Goal: Task Accomplishment & Management: Manage account settings

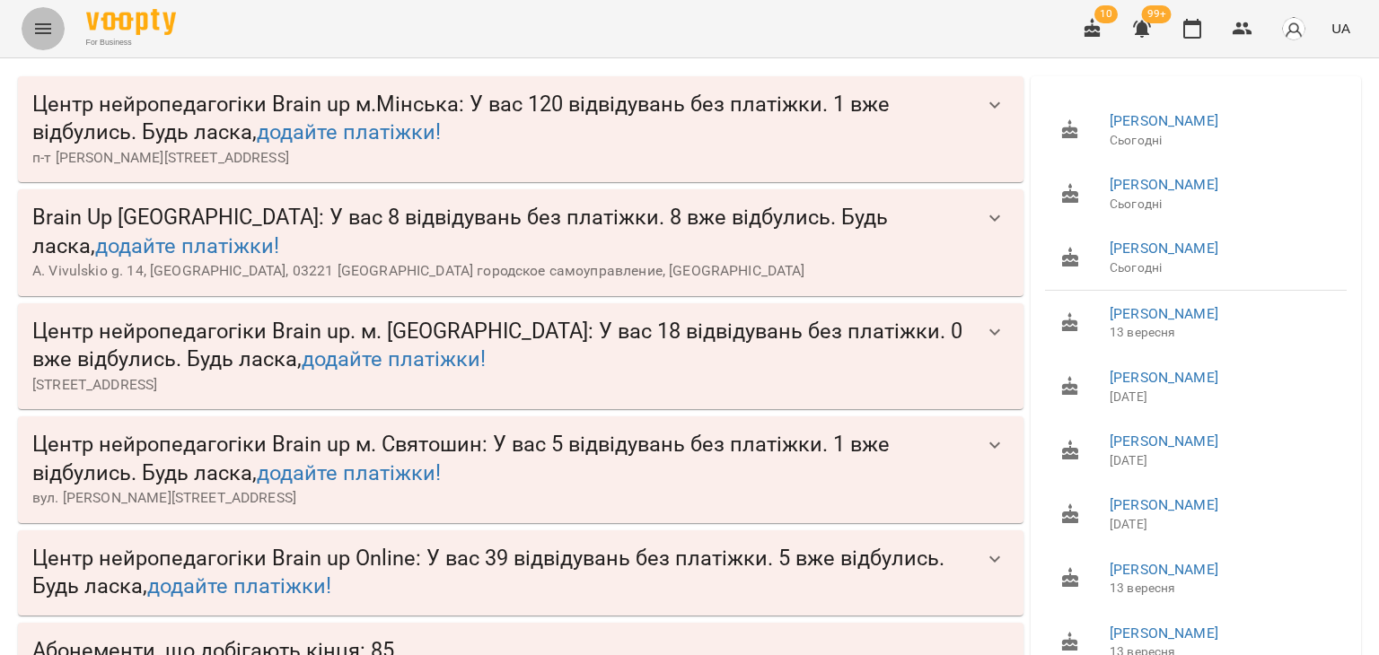
click at [48, 30] on icon "Menu" at bounding box center [43, 29] width 22 height 22
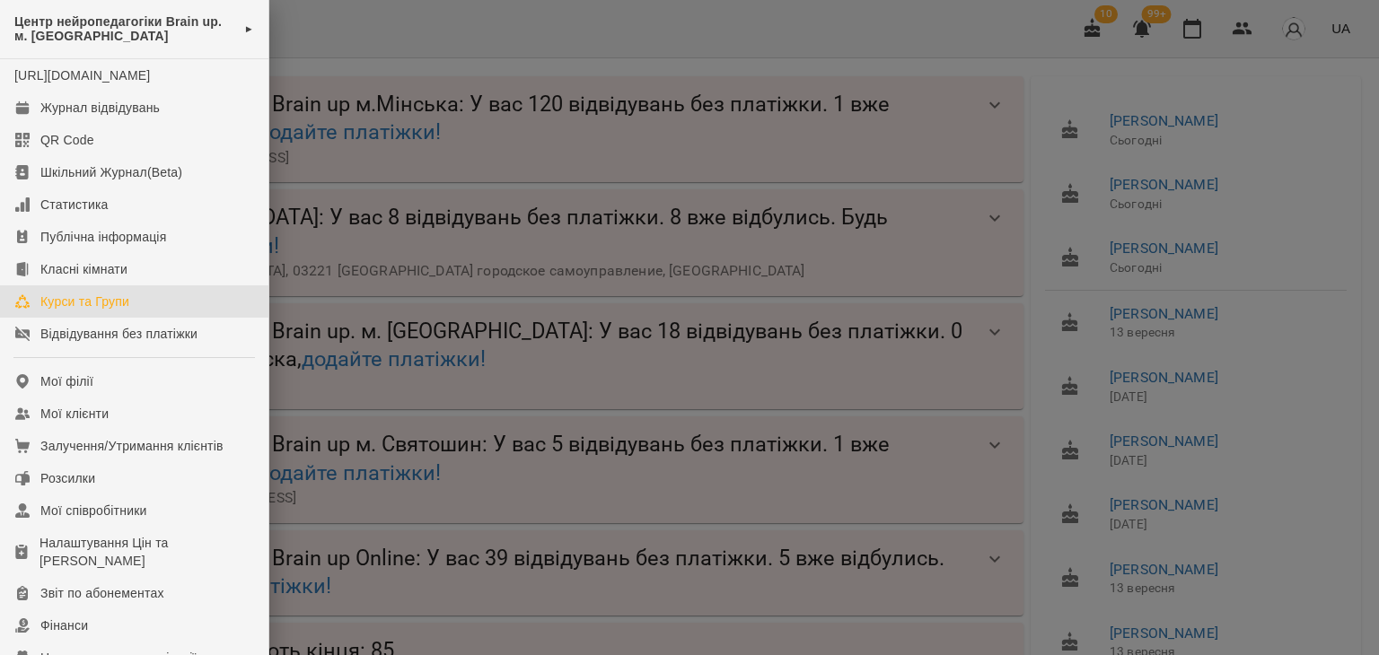
click at [118, 311] on div "Курси та Групи" at bounding box center [84, 302] width 89 height 18
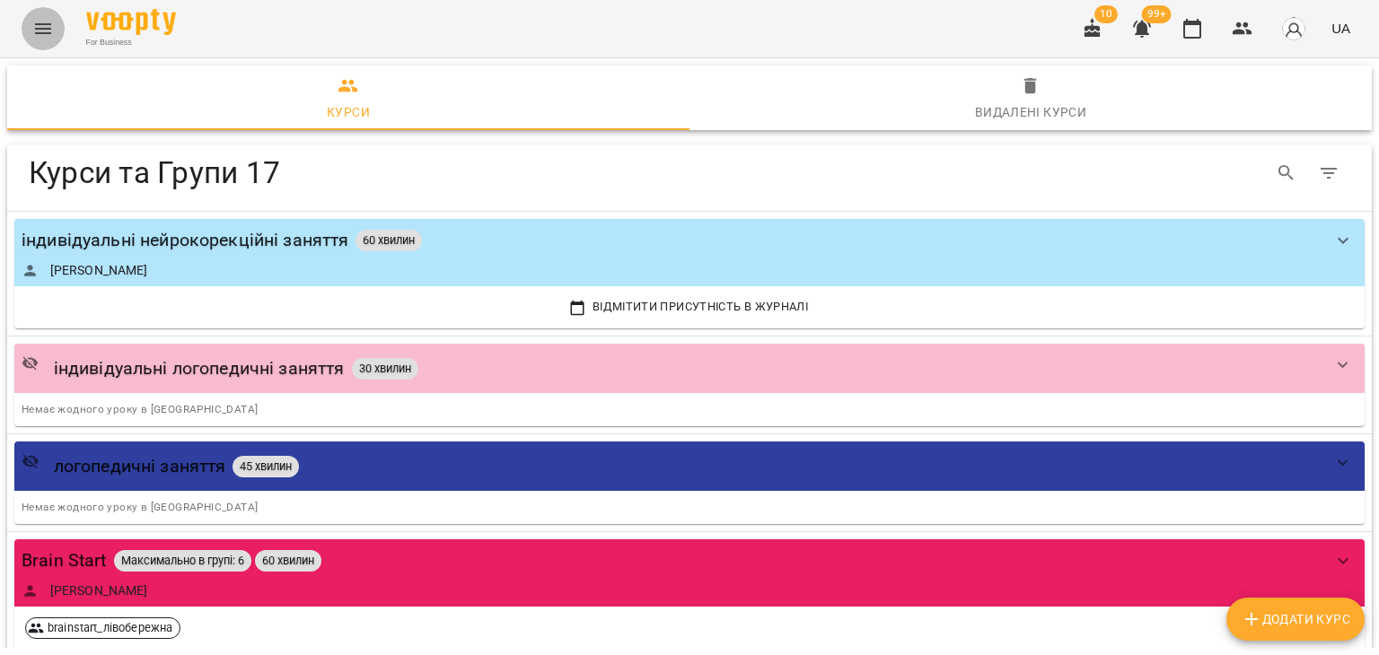
click at [42, 41] on button "Menu" at bounding box center [43, 28] width 43 height 43
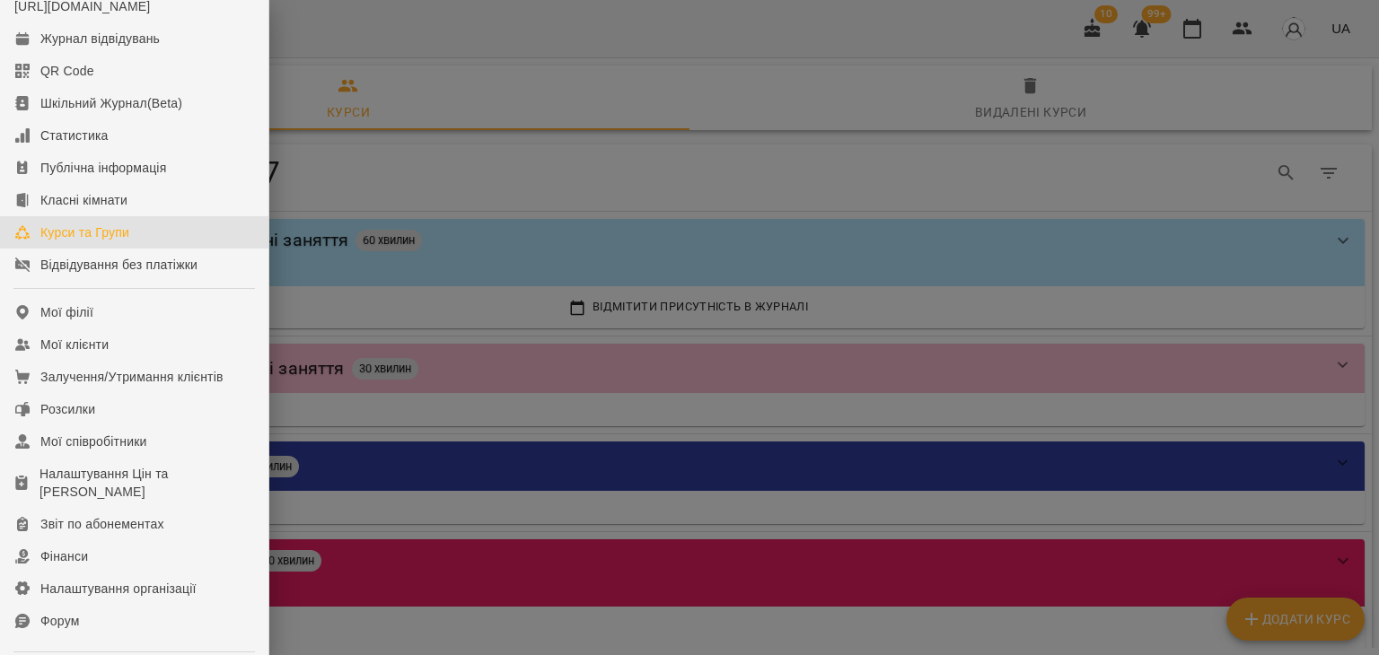
scroll to position [179, 0]
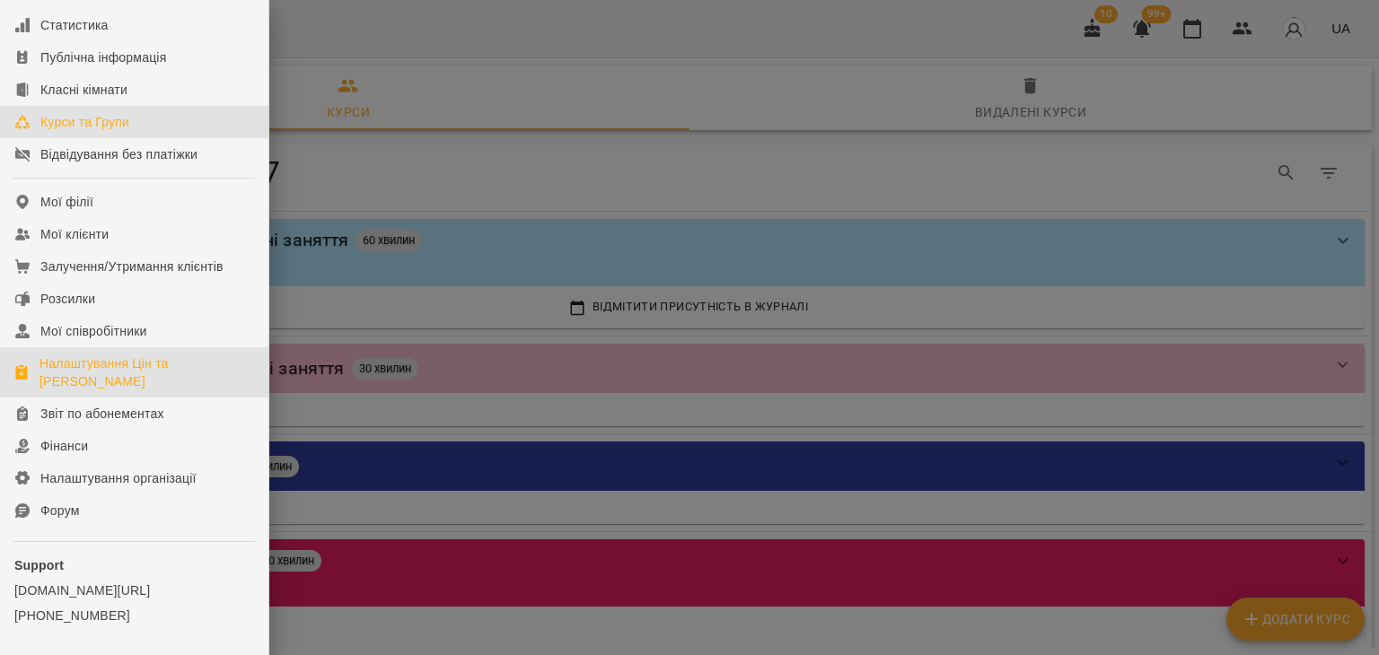
click at [90, 390] on div "Налаштування Цін та [PERSON_NAME]" at bounding box center [146, 373] width 214 height 36
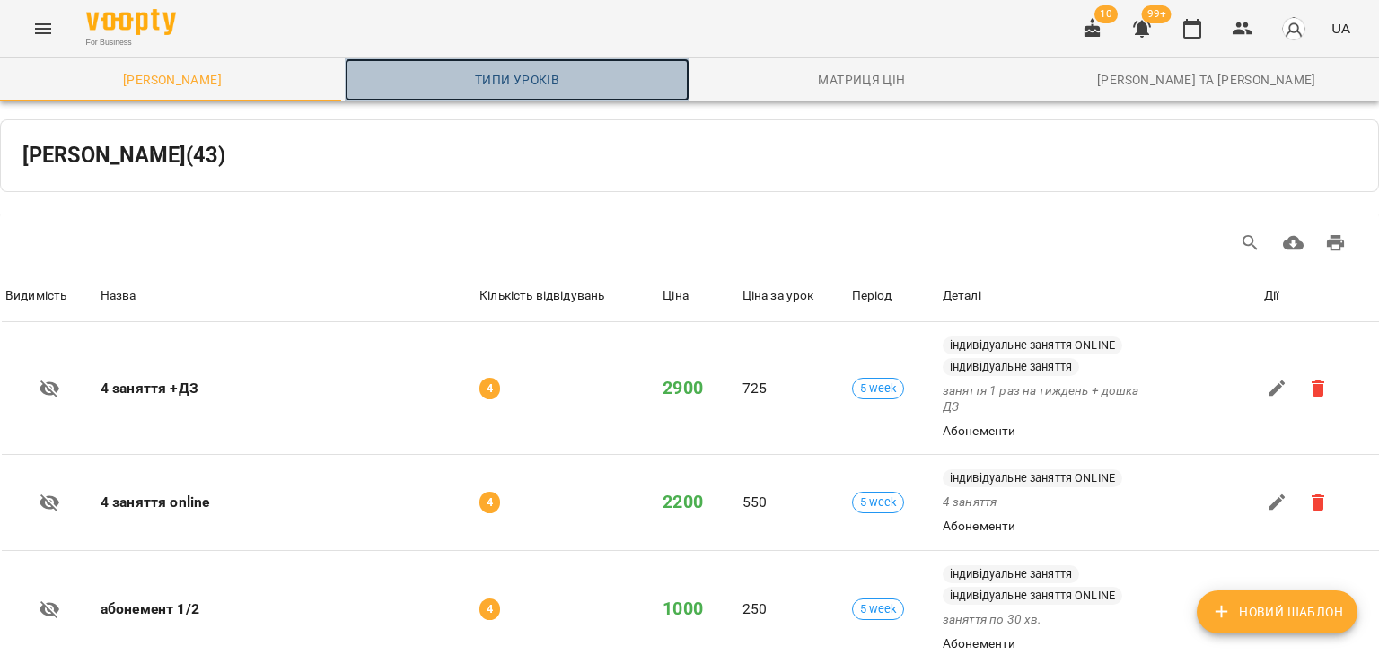
click at [519, 71] on span "Типи уроків" at bounding box center [516, 80] width 323 height 22
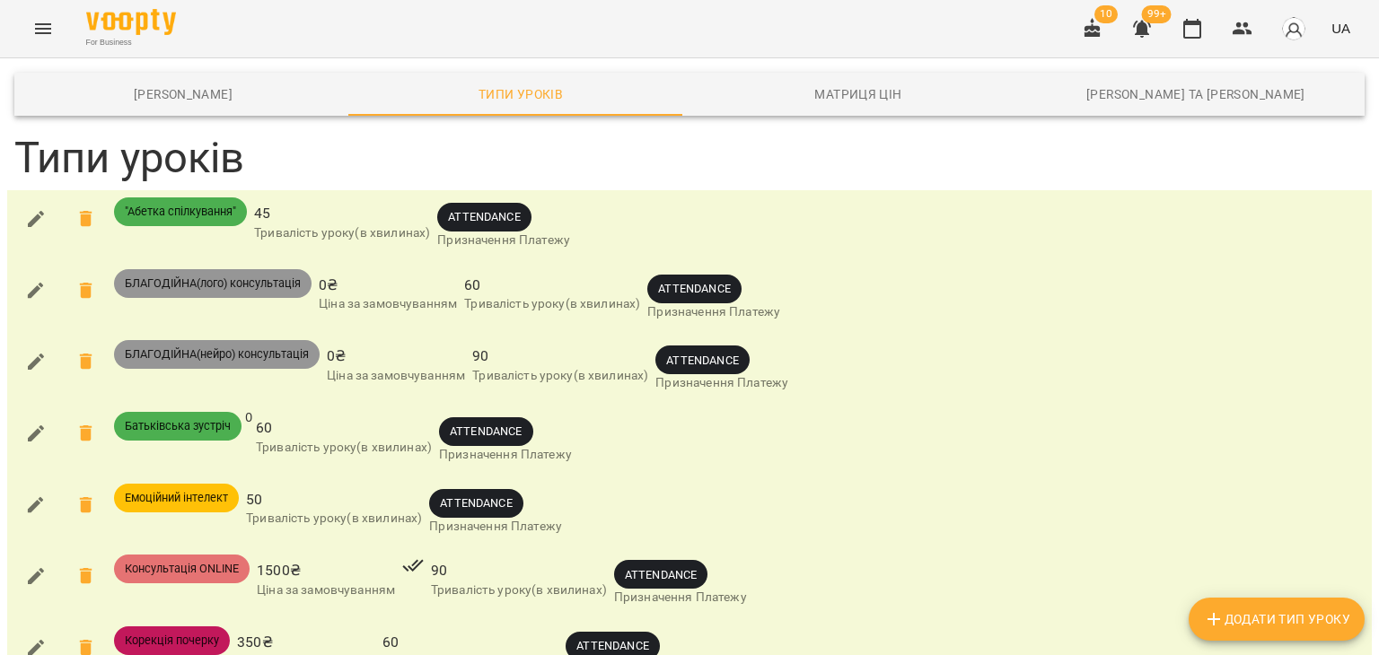
scroll to position [628, 0]
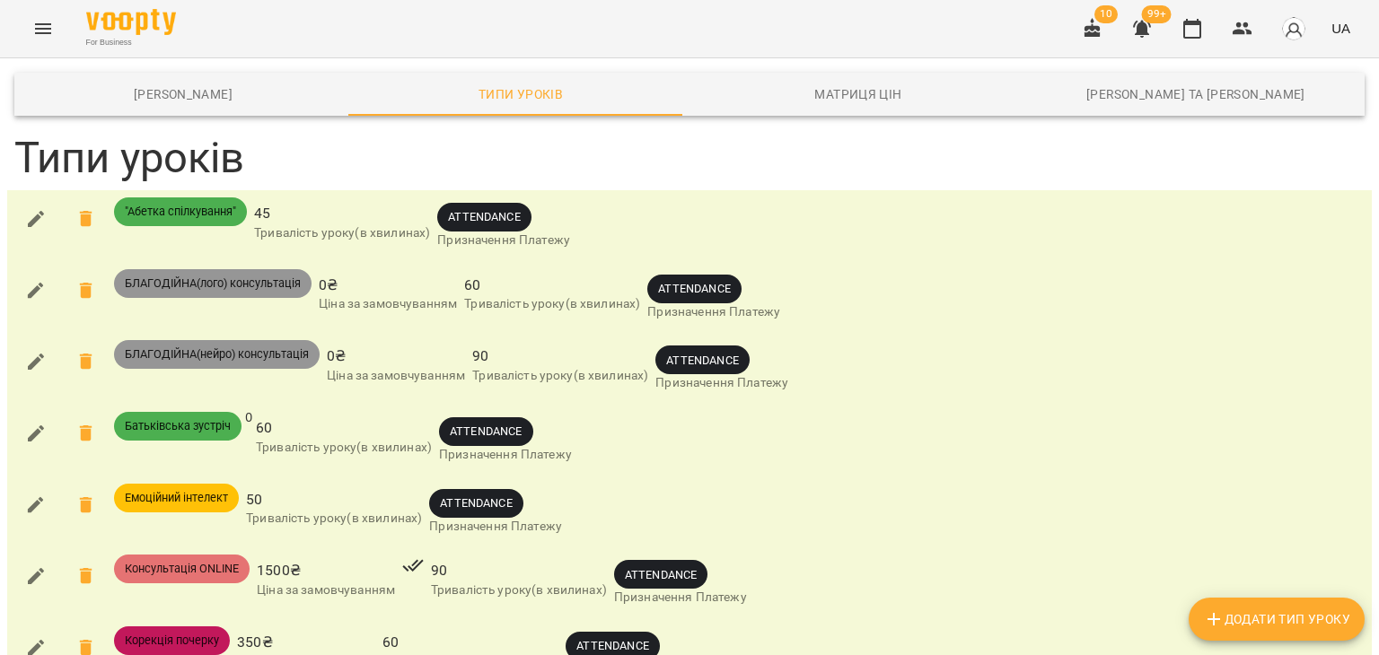
click at [29, 565] on icon "button" at bounding box center [36, 576] width 22 height 22
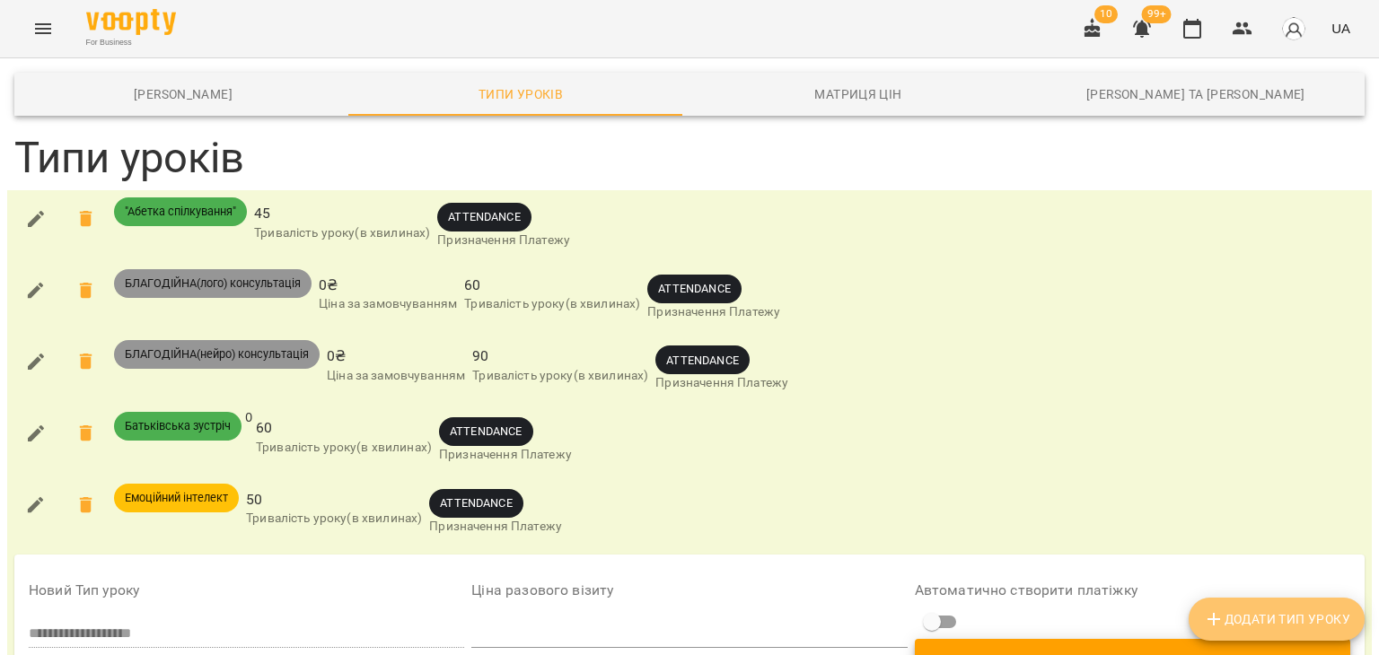
click at [1215, 615] on icon "button" at bounding box center [1214, 619] width 22 height 22
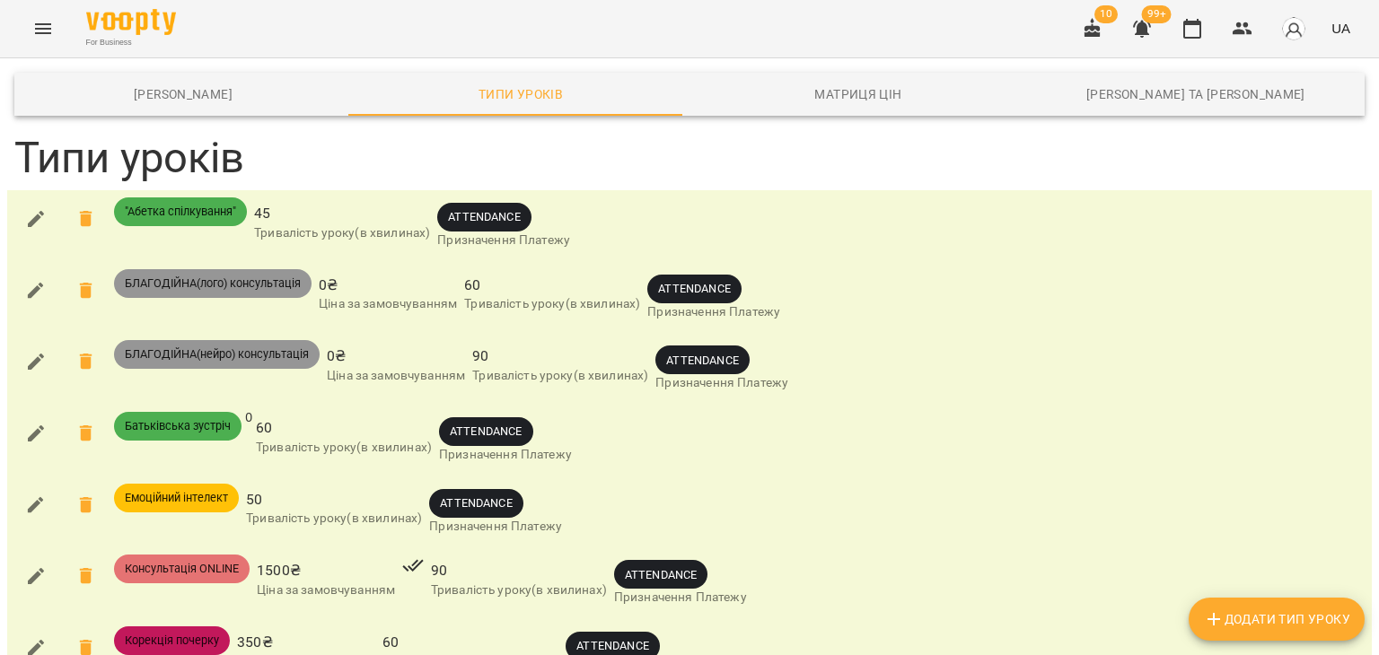
scroll to position [538, 0]
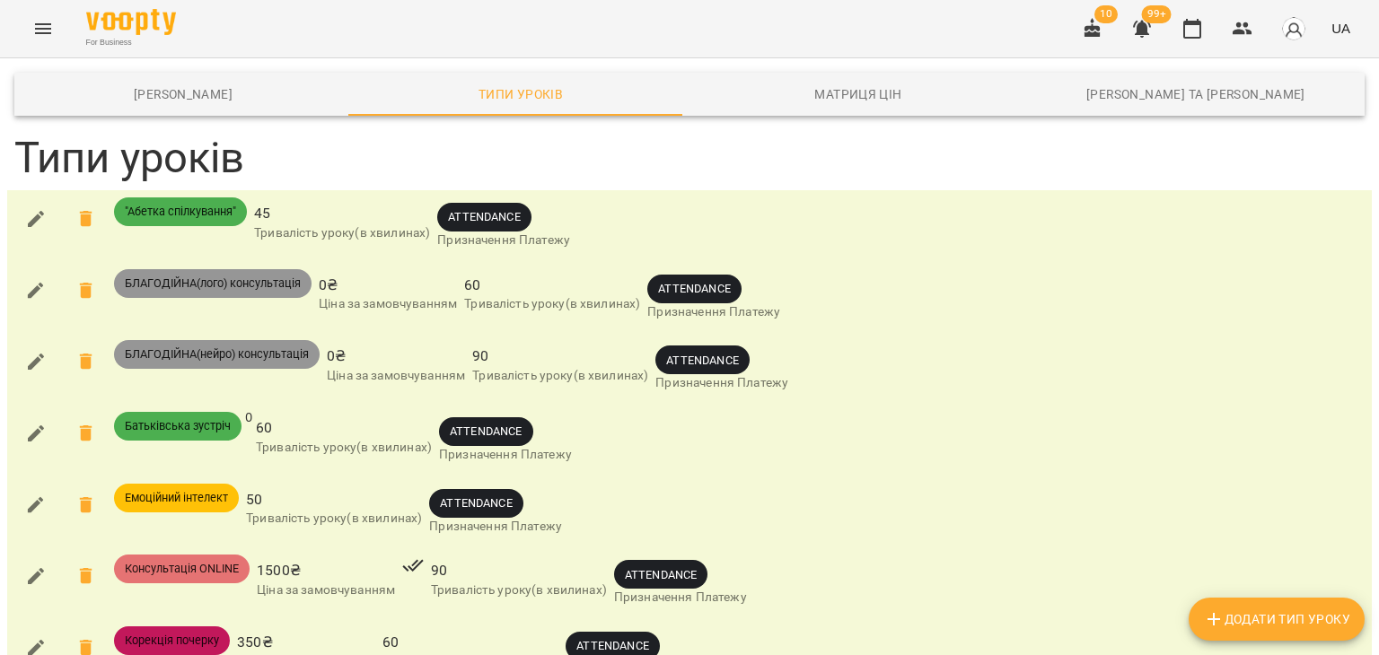
click at [1270, 608] on span "Додати Тип Уроку" at bounding box center [1276, 619] width 147 height 22
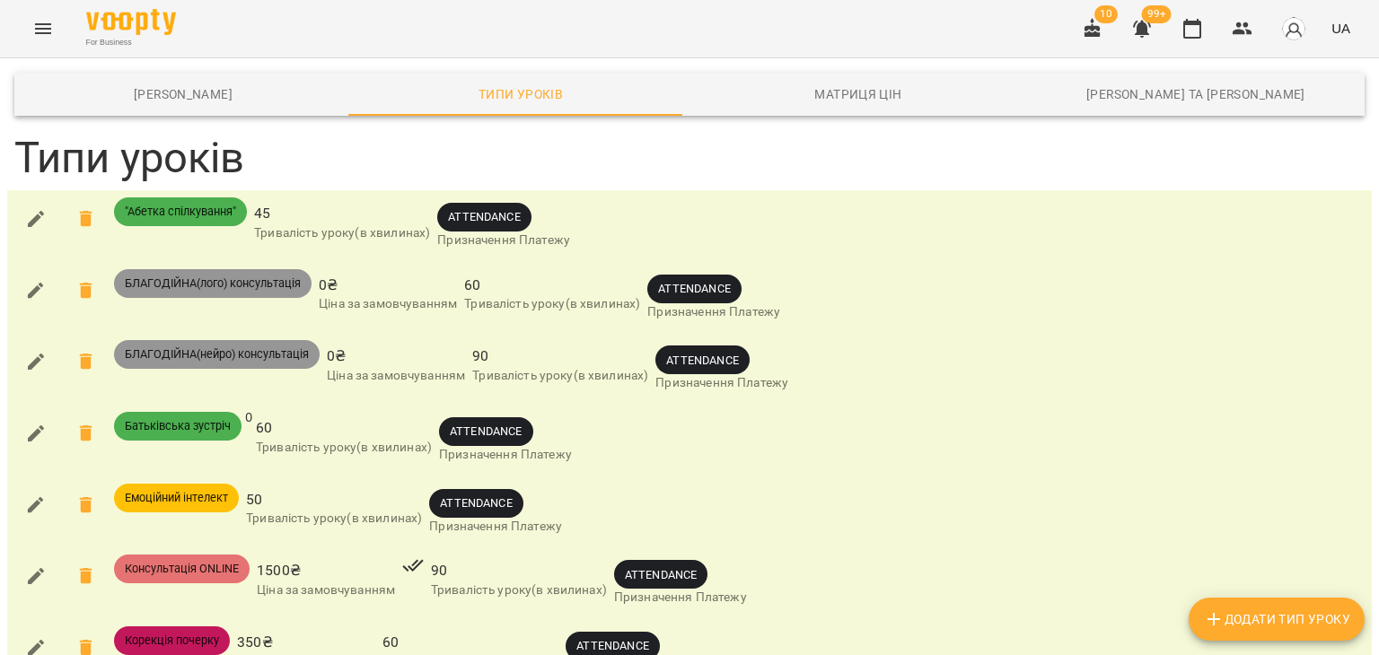
scroll to position [1077, 0]
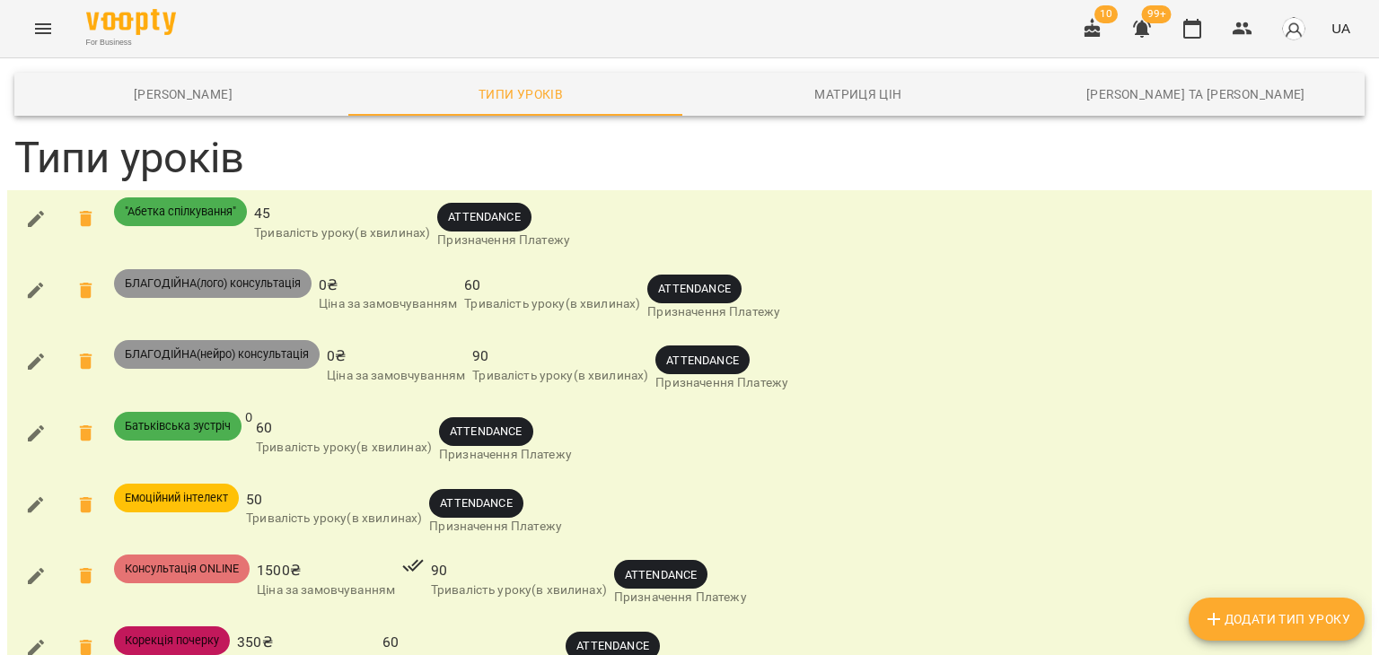
scroll to position [1077, 0]
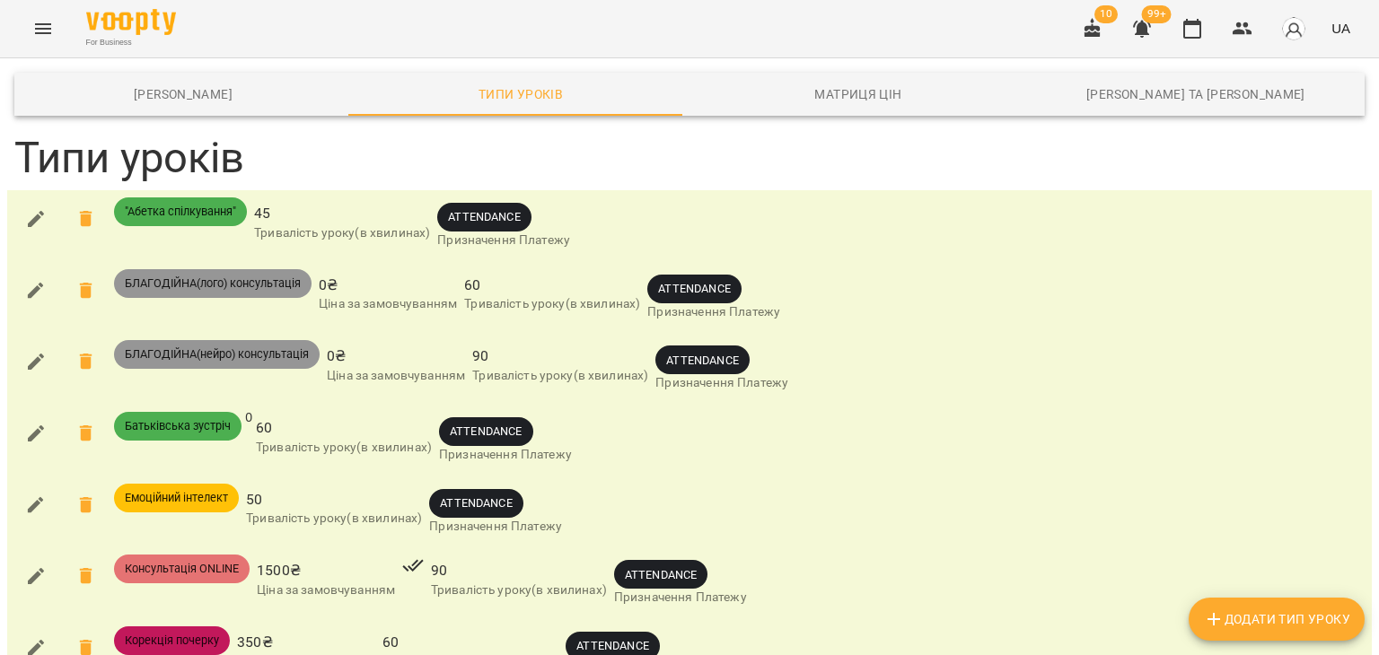
click at [31, 359] on icon "button" at bounding box center [36, 362] width 22 height 22
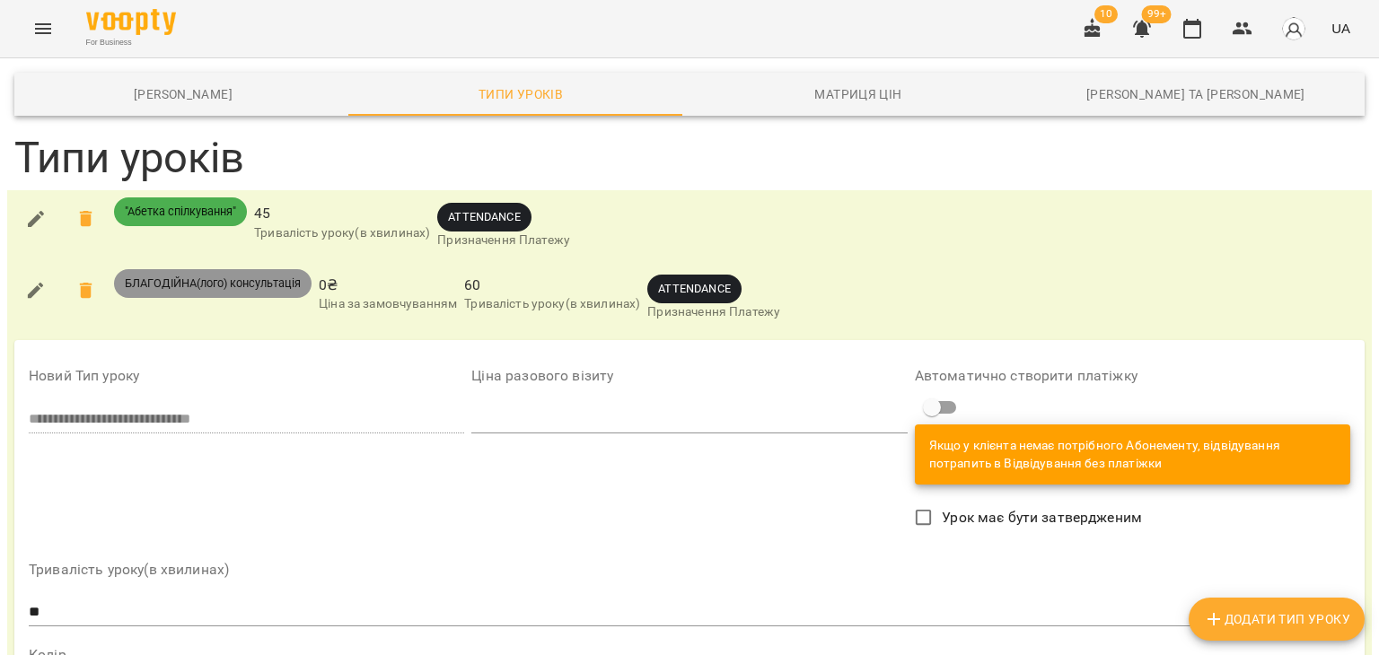
scroll to position [269, 0]
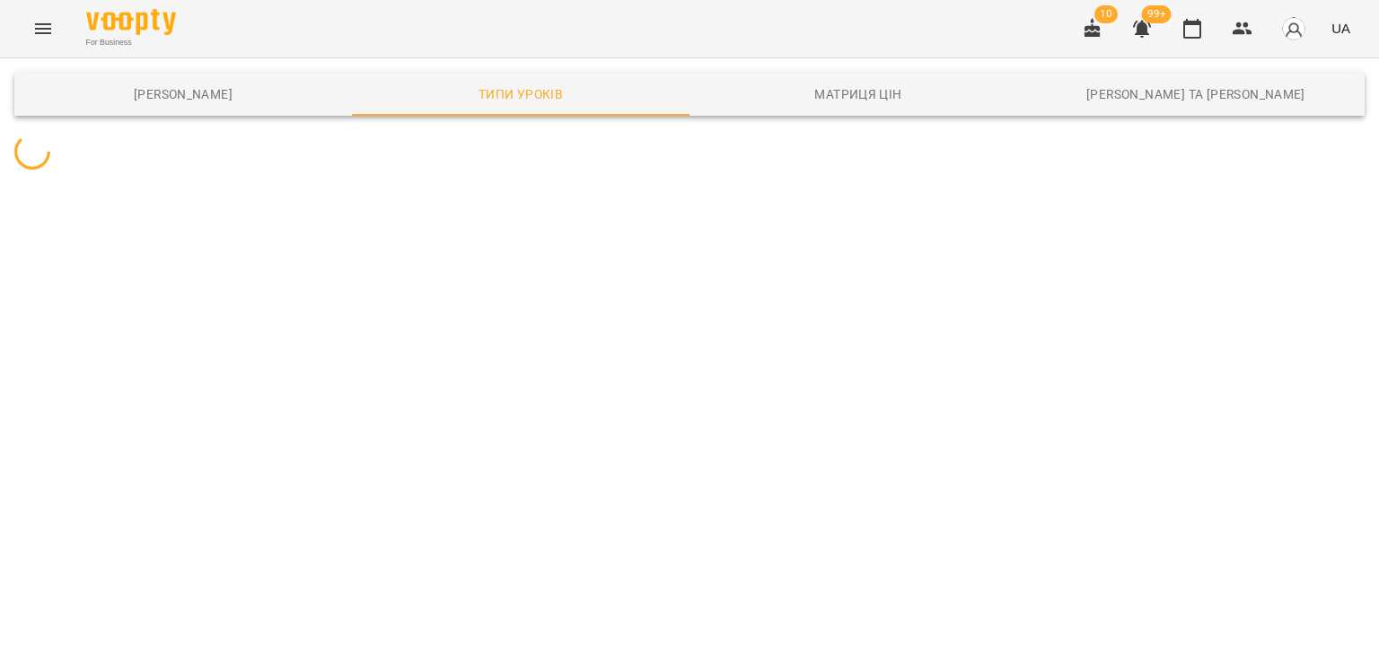
scroll to position [0, 0]
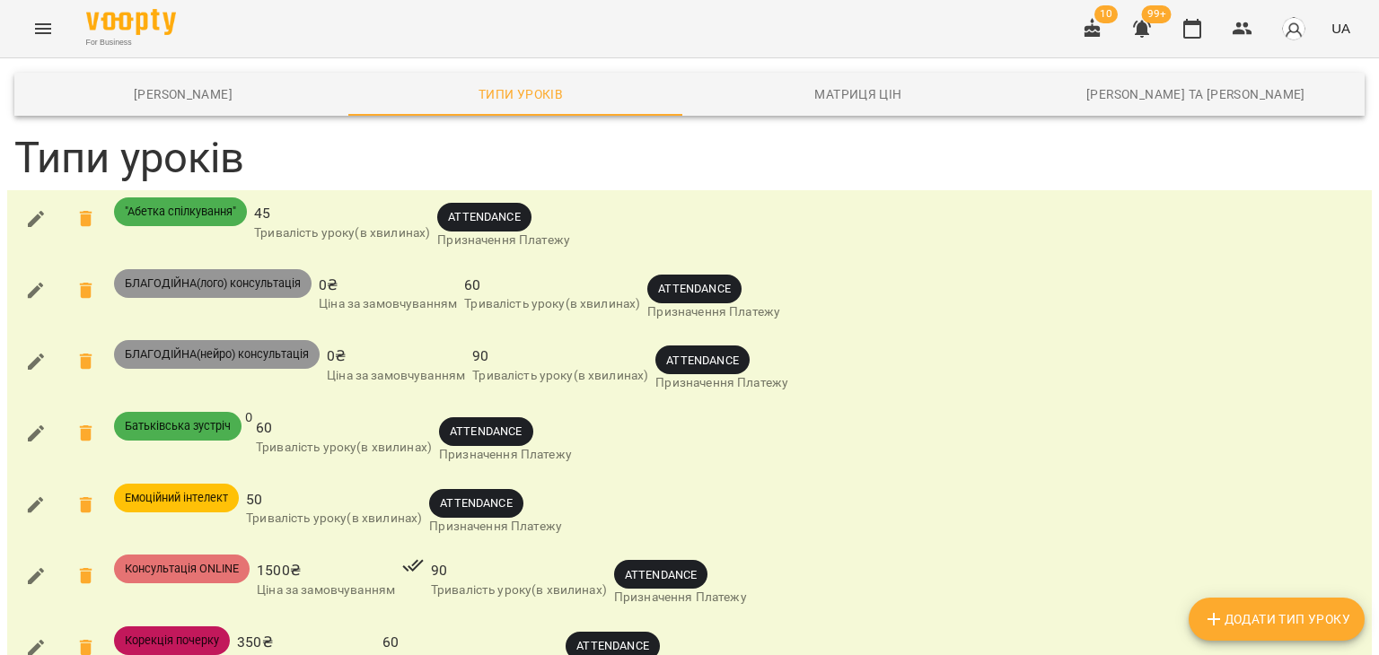
click at [32, 283] on icon "button" at bounding box center [36, 291] width 22 height 22
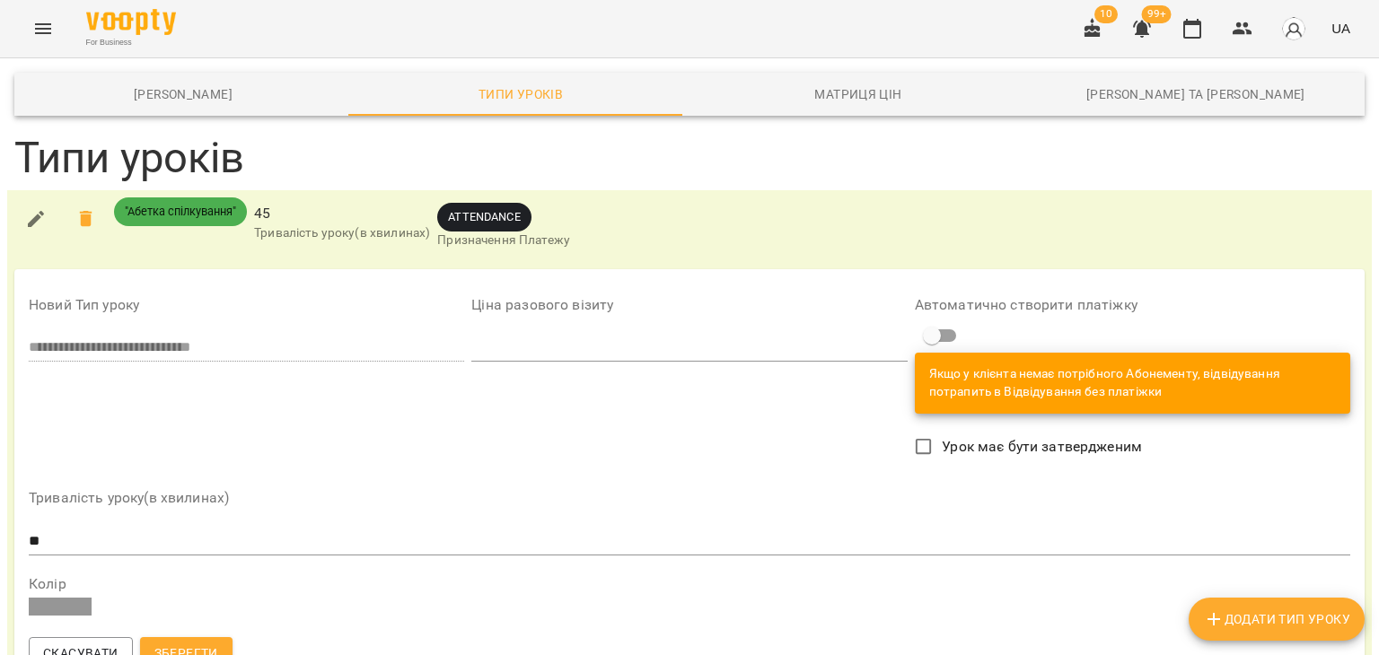
scroll to position [269, 0]
click at [104, 643] on span "Скасувати" at bounding box center [80, 654] width 75 height 22
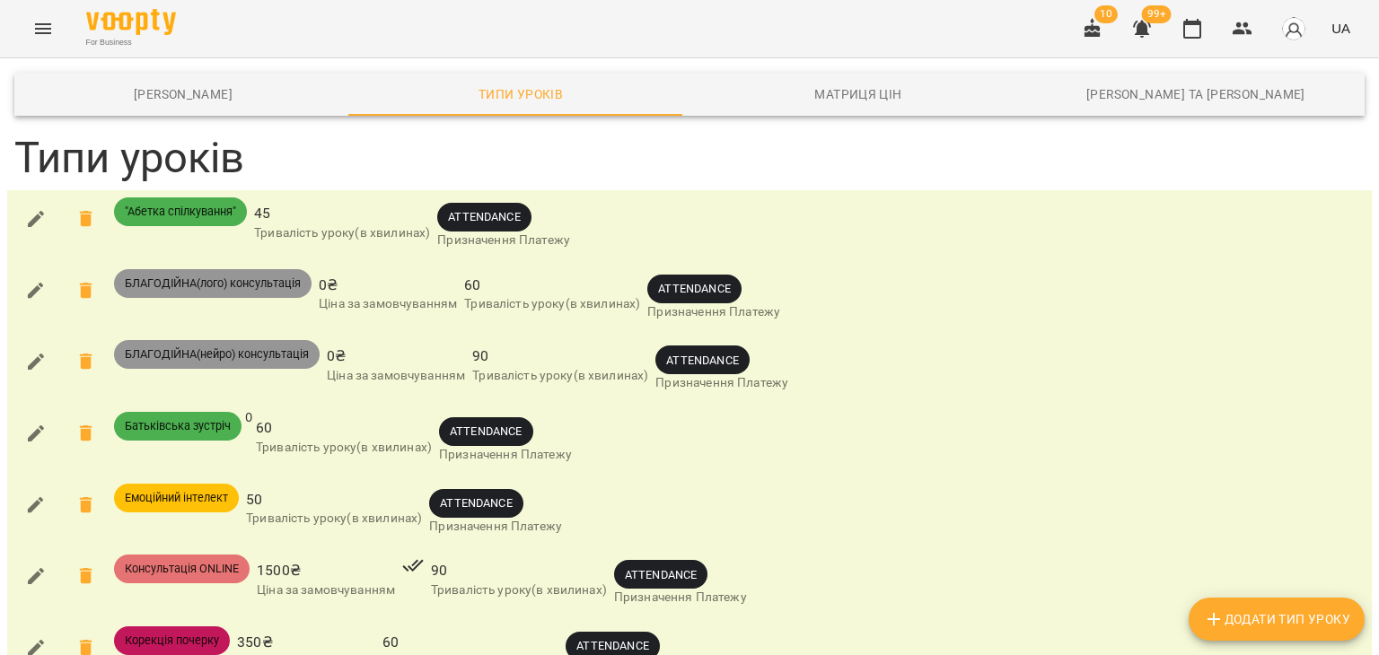
scroll to position [628, 0]
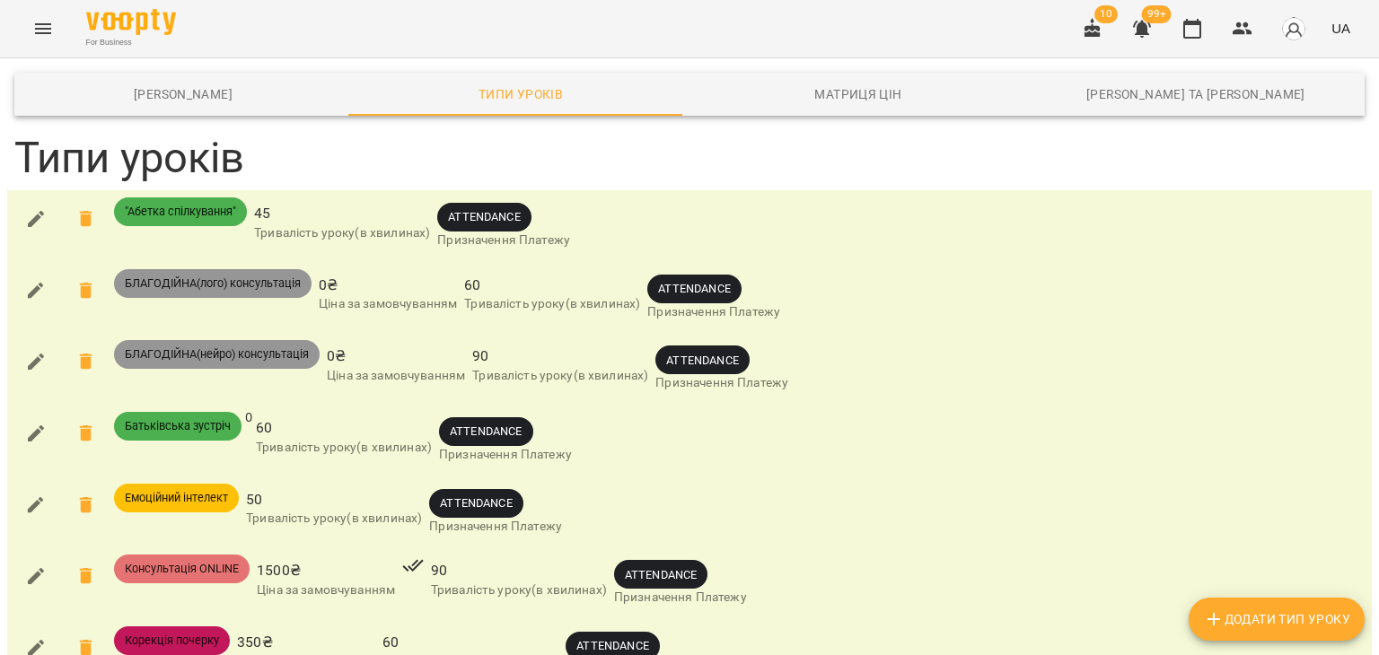
scroll to position [987, 0]
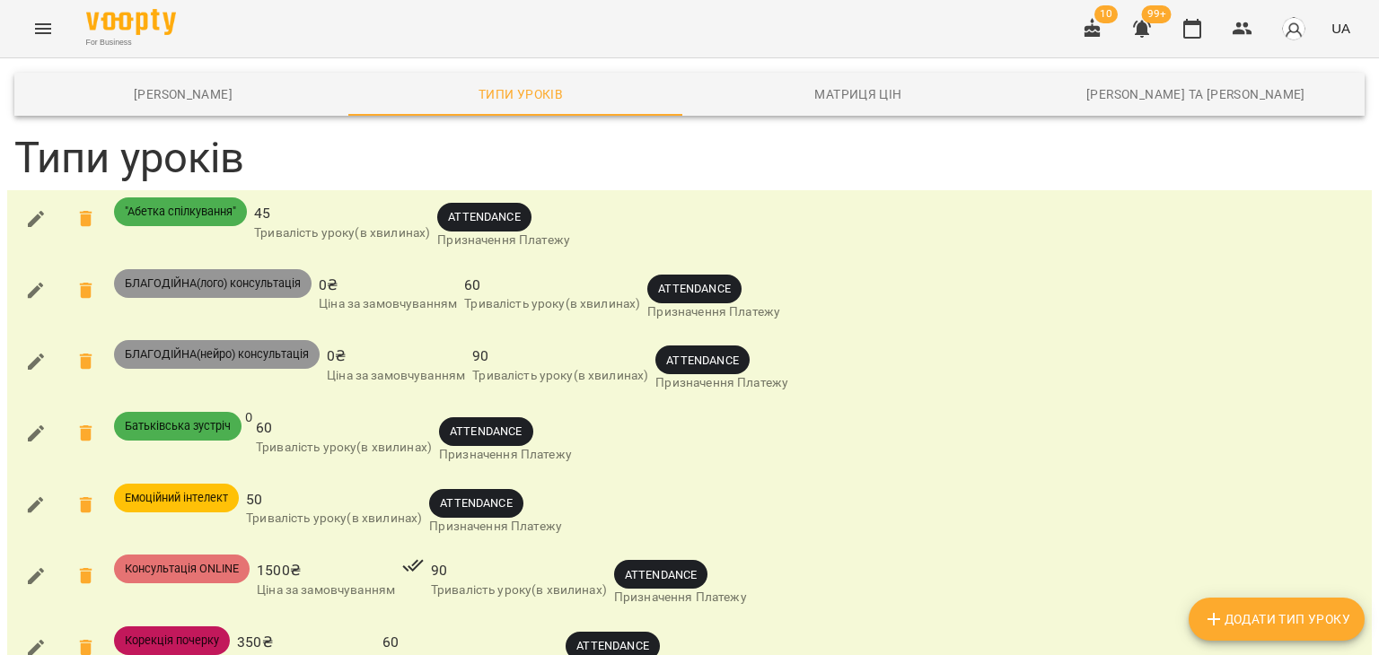
click at [42, 35] on icon "Menu" at bounding box center [43, 29] width 22 height 22
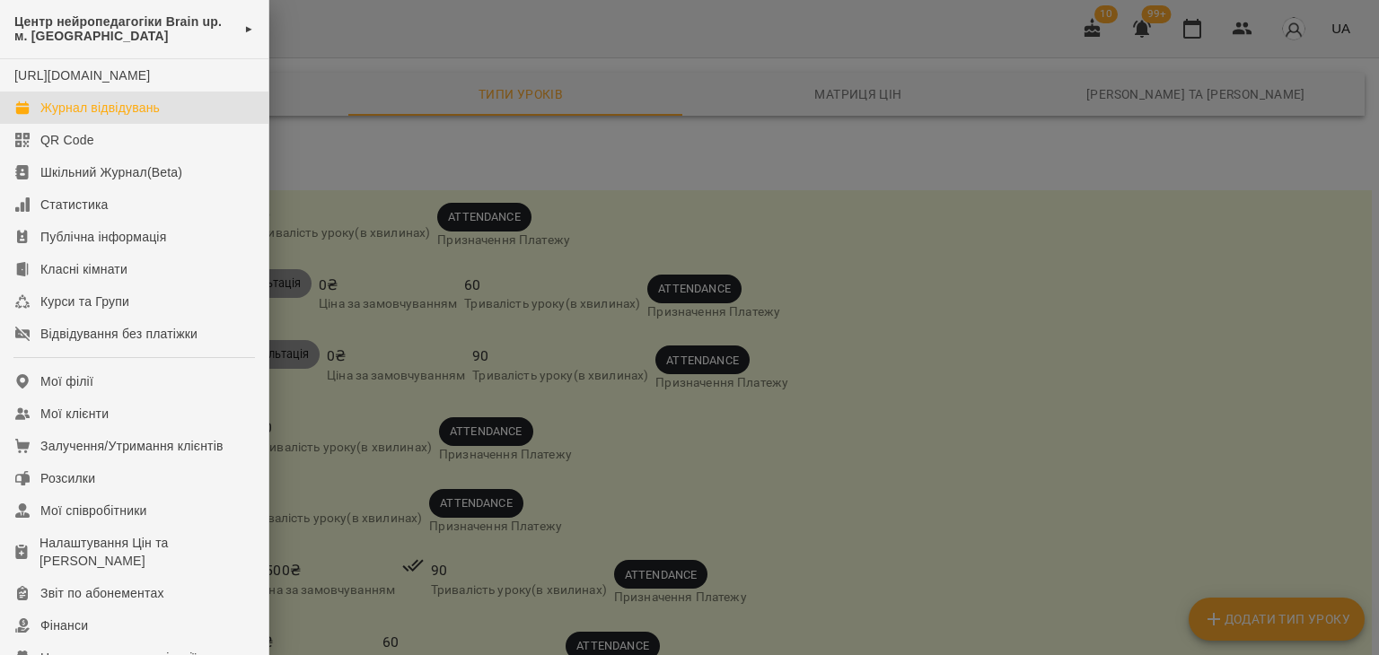
click at [104, 117] on div "Журнал відвідувань" at bounding box center [99, 108] width 119 height 18
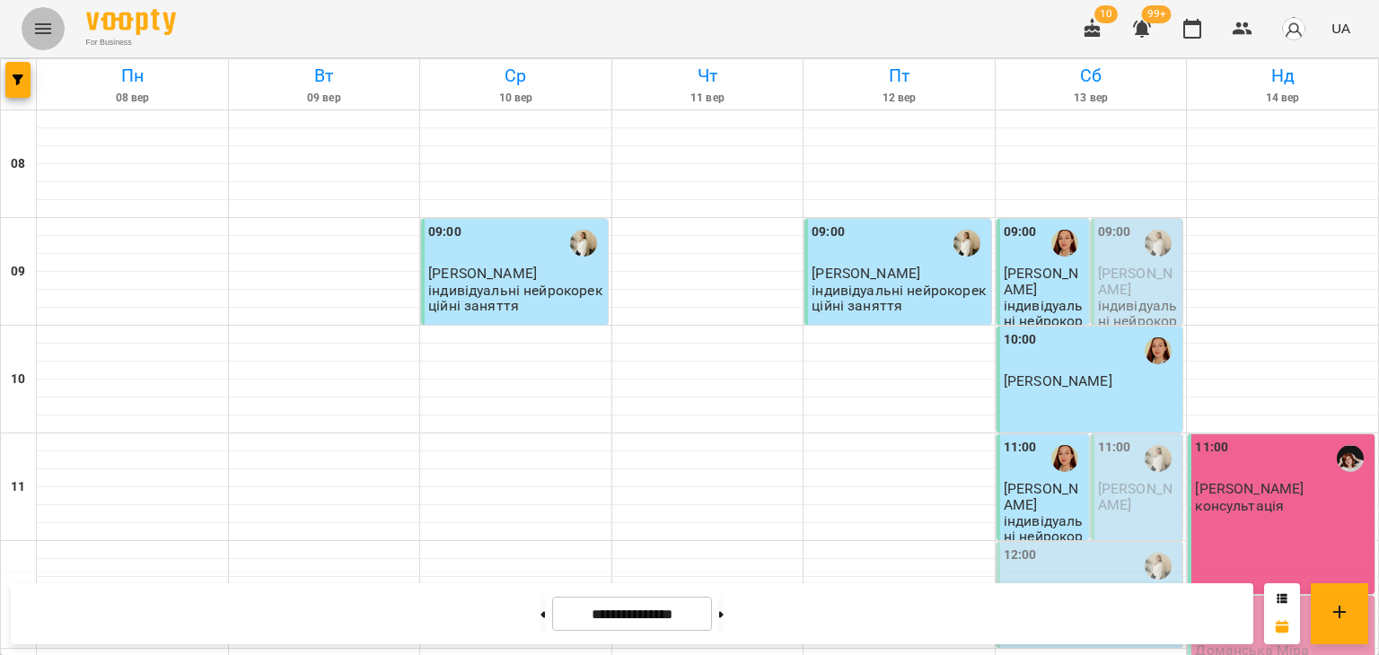
click at [36, 28] on icon "Menu" at bounding box center [43, 28] width 16 height 11
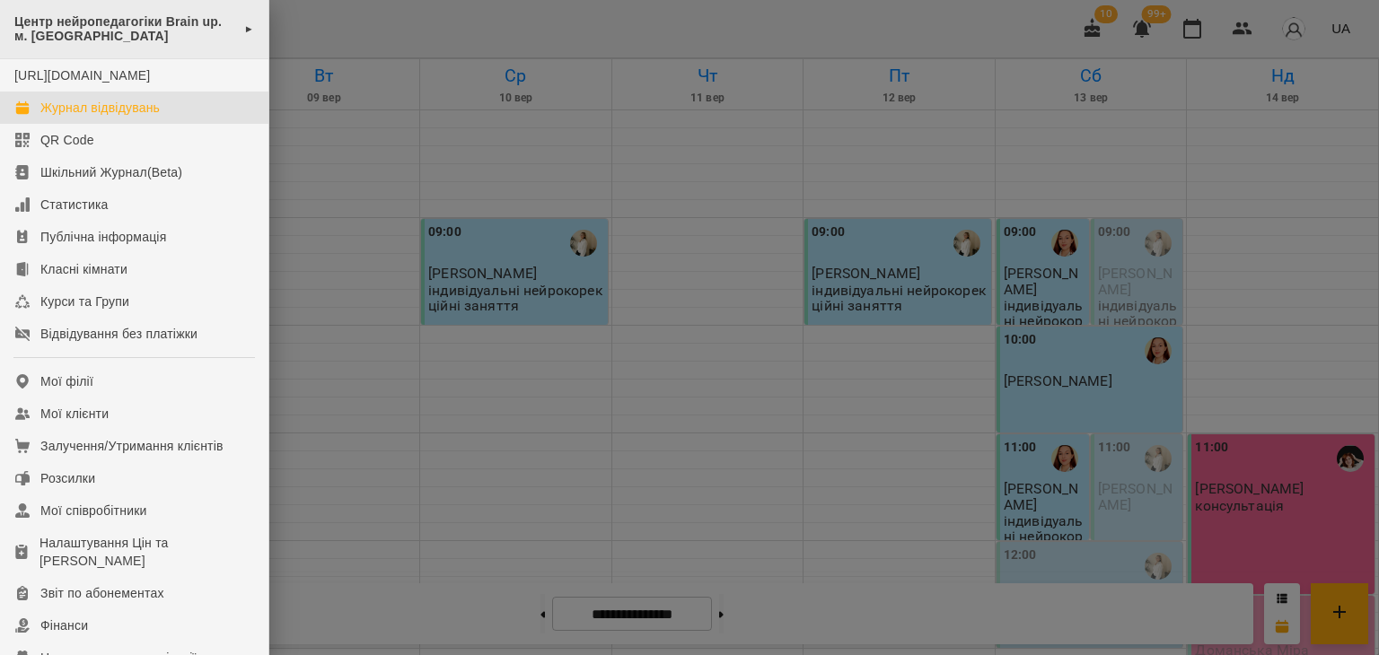
click at [169, 26] on span "Центр нейропедагогіки Brain up. м. [GEOGRAPHIC_DATA]" at bounding box center [124, 29] width 221 height 30
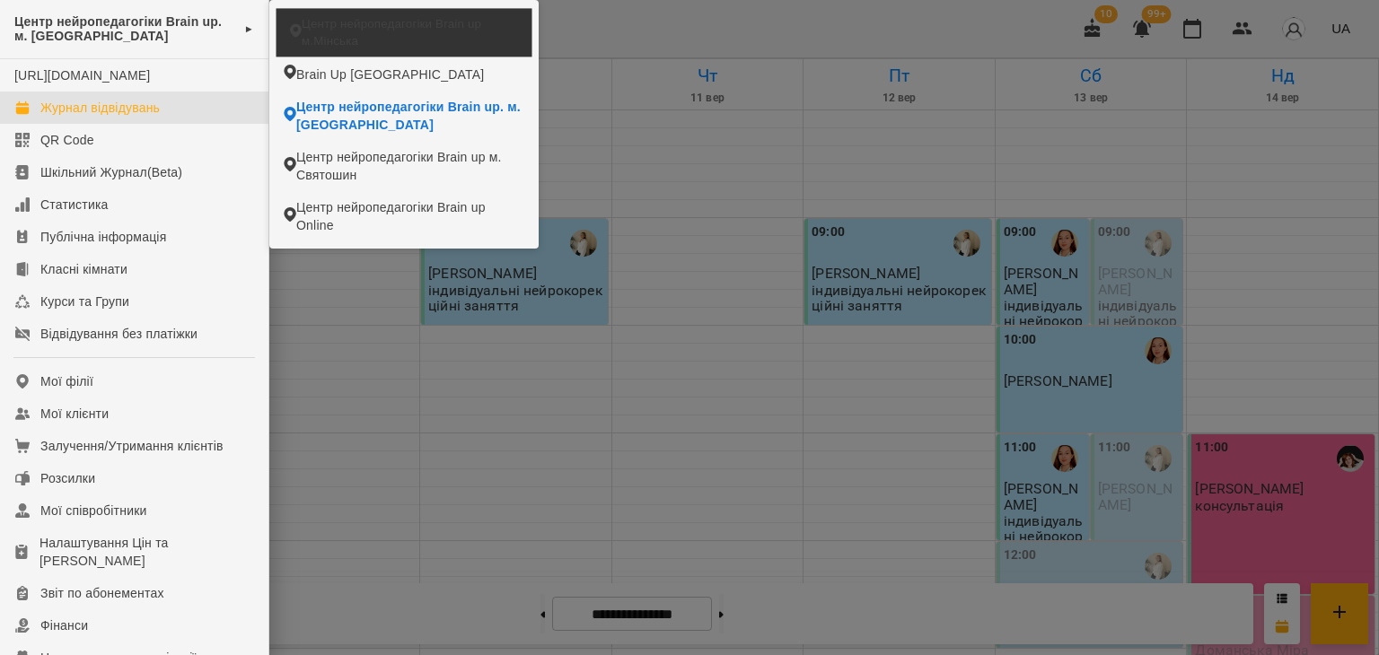
click at [309, 26] on span "Центр нейропедагогіки Brain up м.Мінська" at bounding box center [410, 32] width 216 height 34
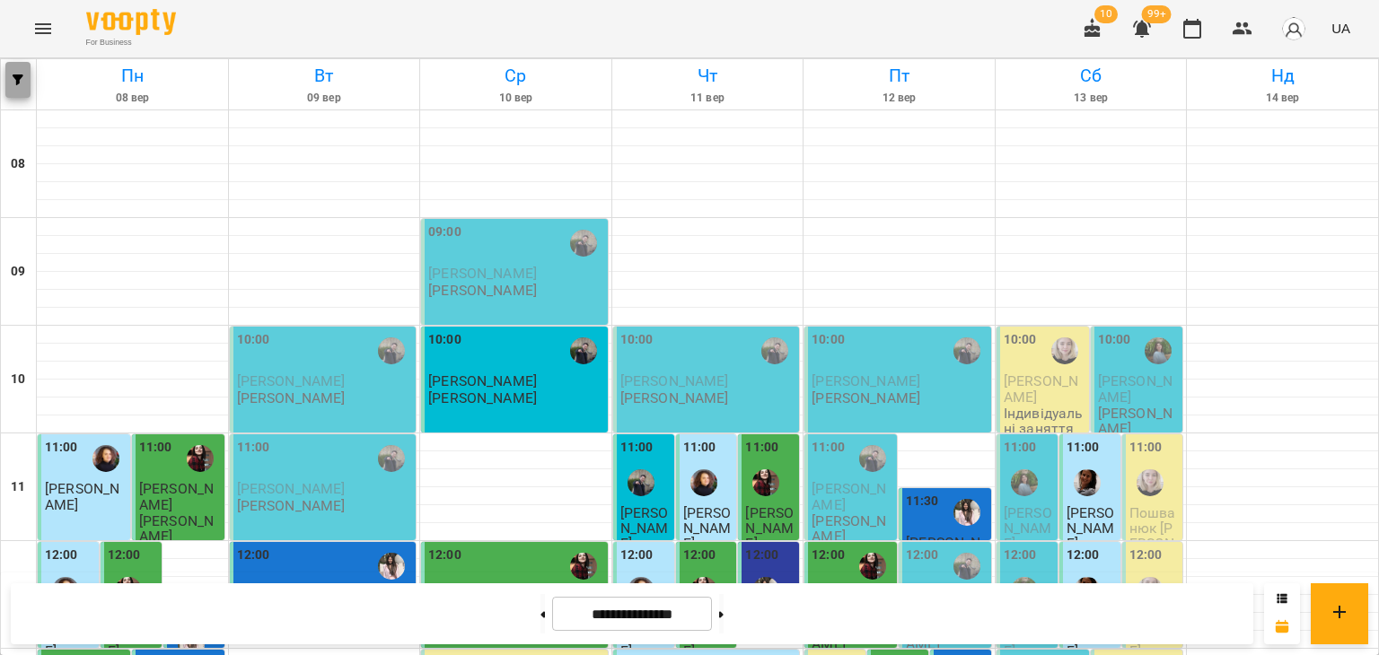
click at [6, 79] on span "button" at bounding box center [17, 79] width 25 height 11
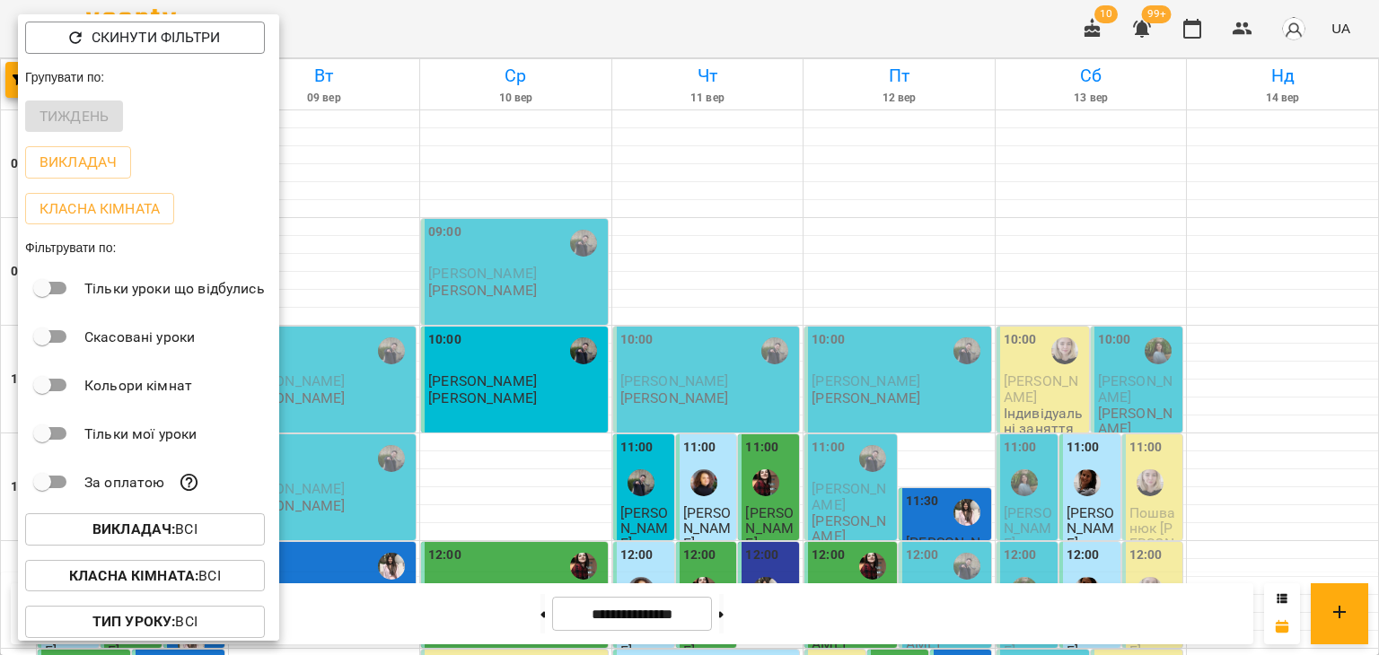
click at [363, 21] on div at bounding box center [689, 327] width 1379 height 655
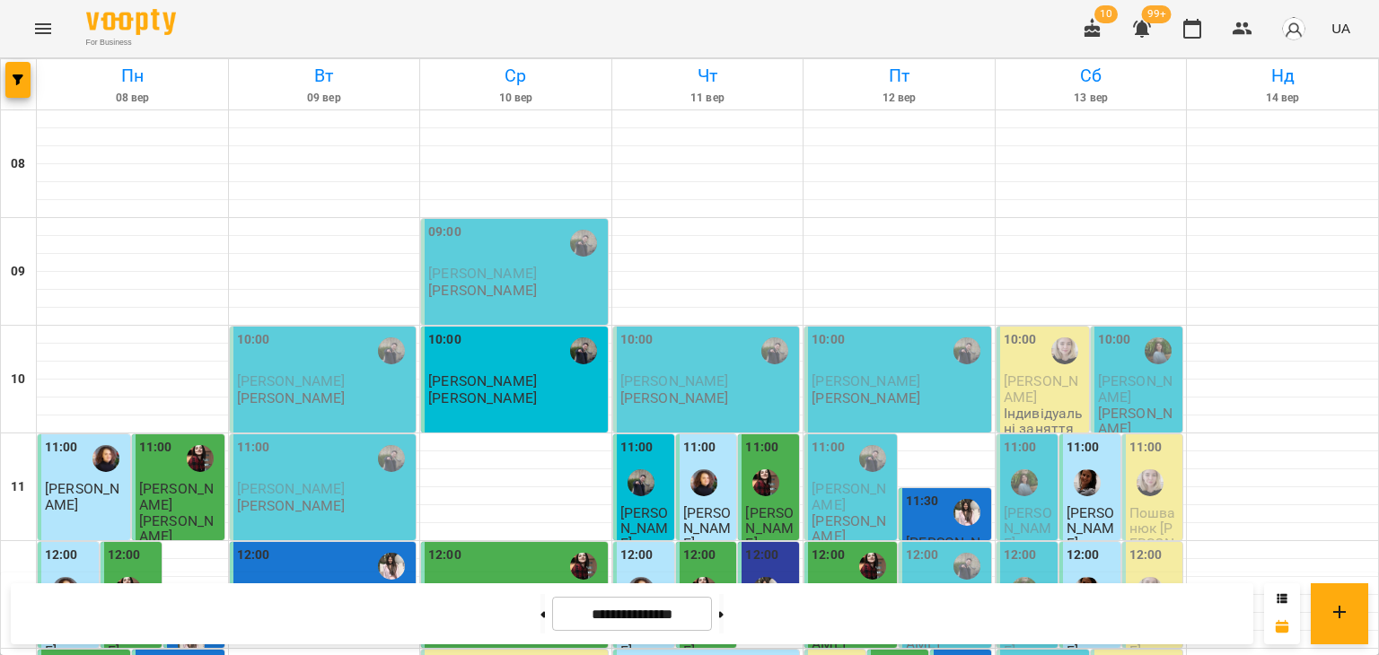
scroll to position [538, 0]
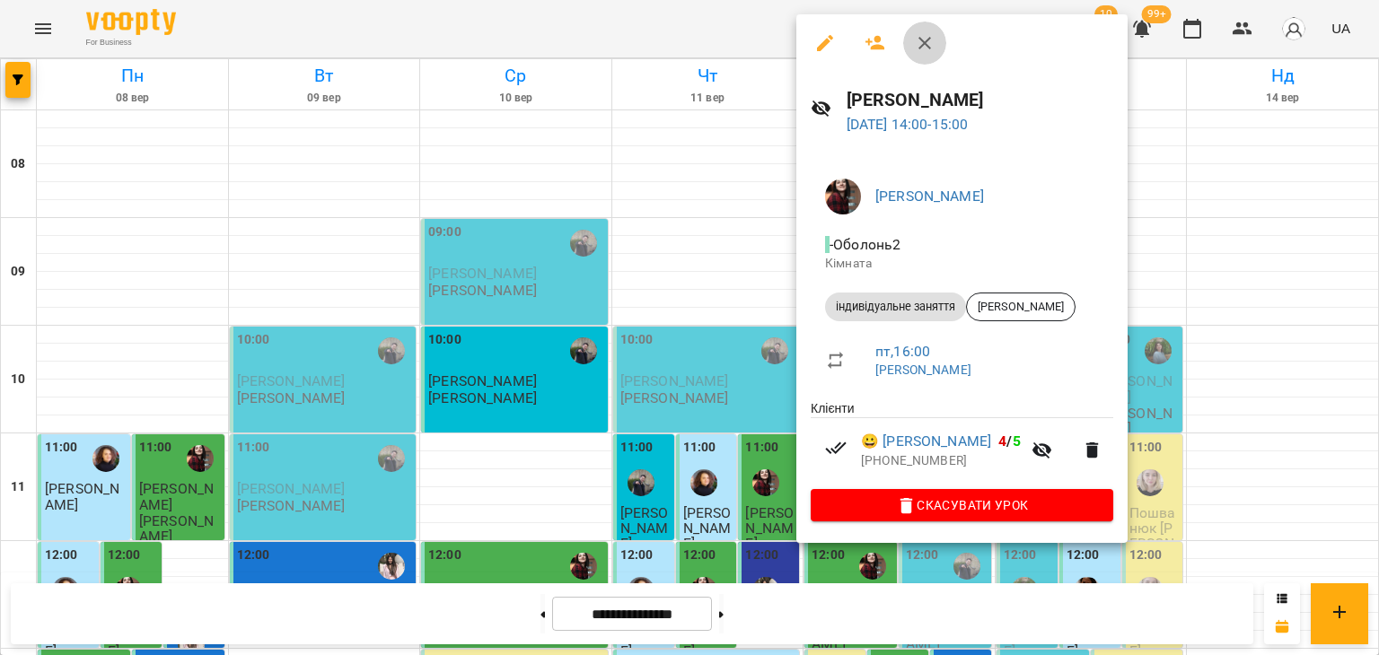
click at [919, 30] on button "button" at bounding box center [924, 43] width 43 height 43
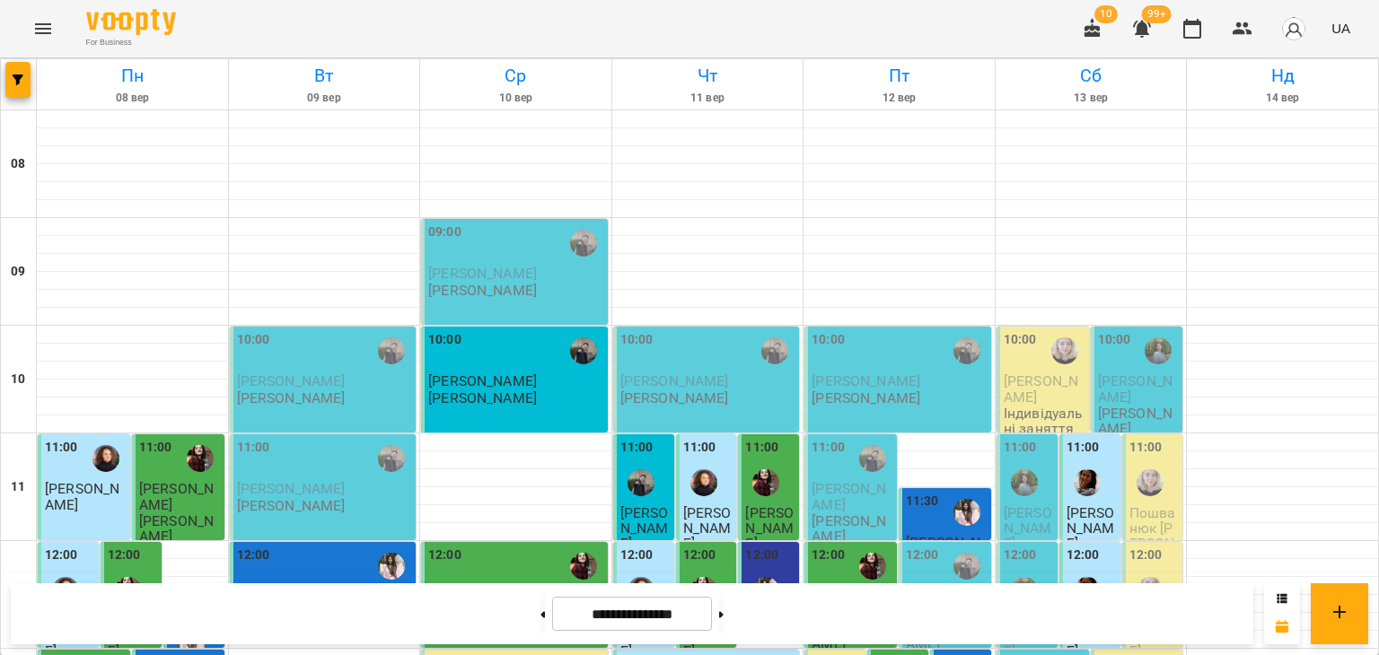
scroll to position [179, 0]
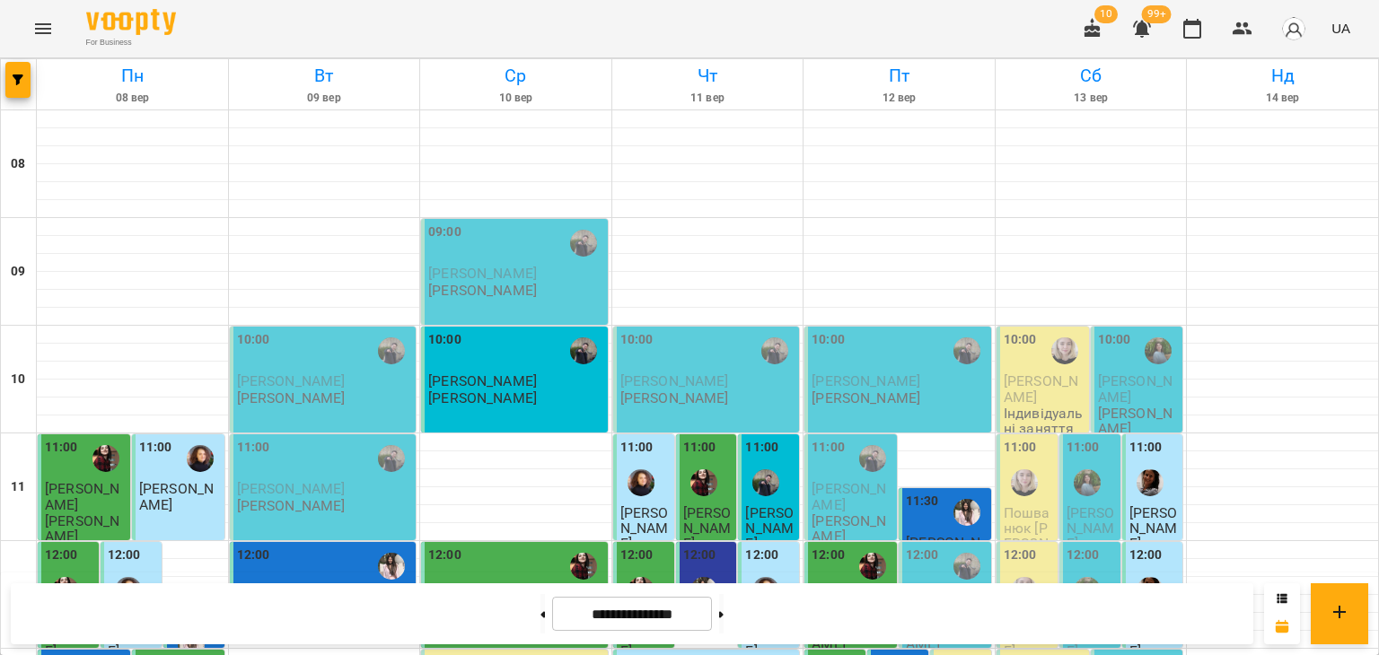
scroll to position [269, 0]
click at [913, 492] on div "11:30" at bounding box center [922, 512] width 33 height 41
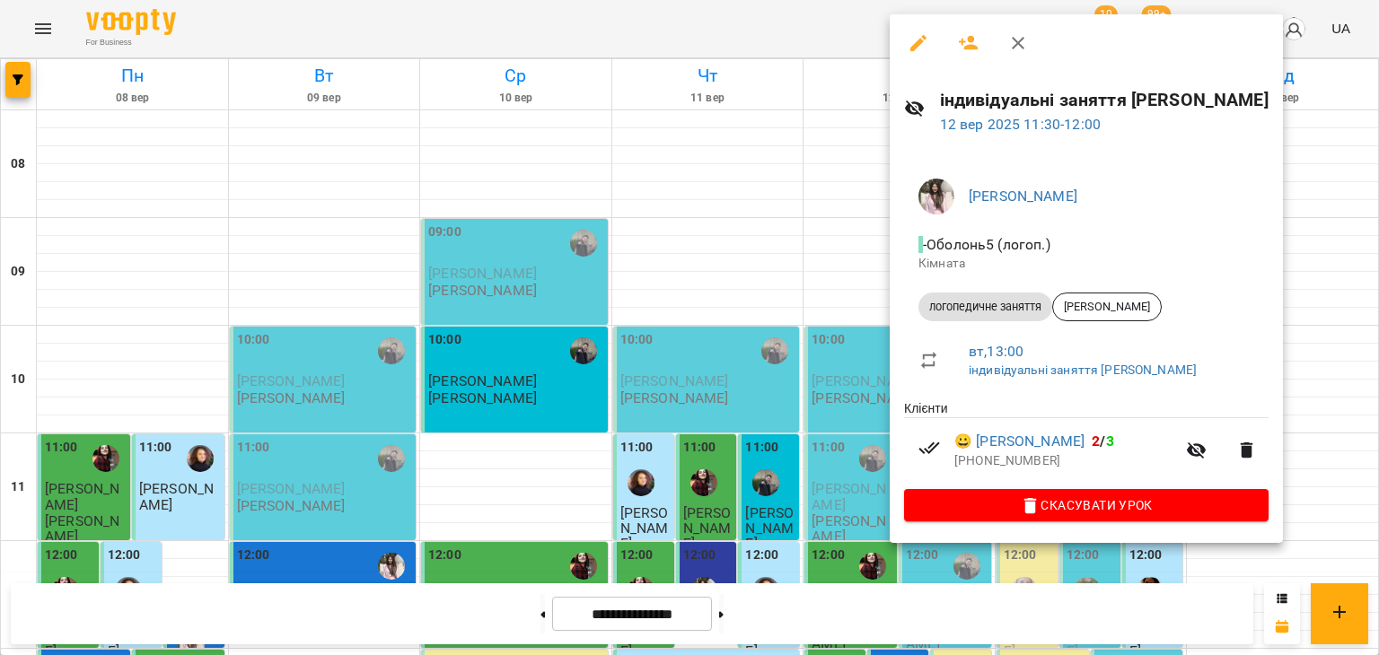
drag, startPoint x: 1011, startPoint y: 37, endPoint x: 1002, endPoint y: 43, distance: 11.7
click at [1010, 39] on icon "button" at bounding box center [1018, 43] width 22 height 22
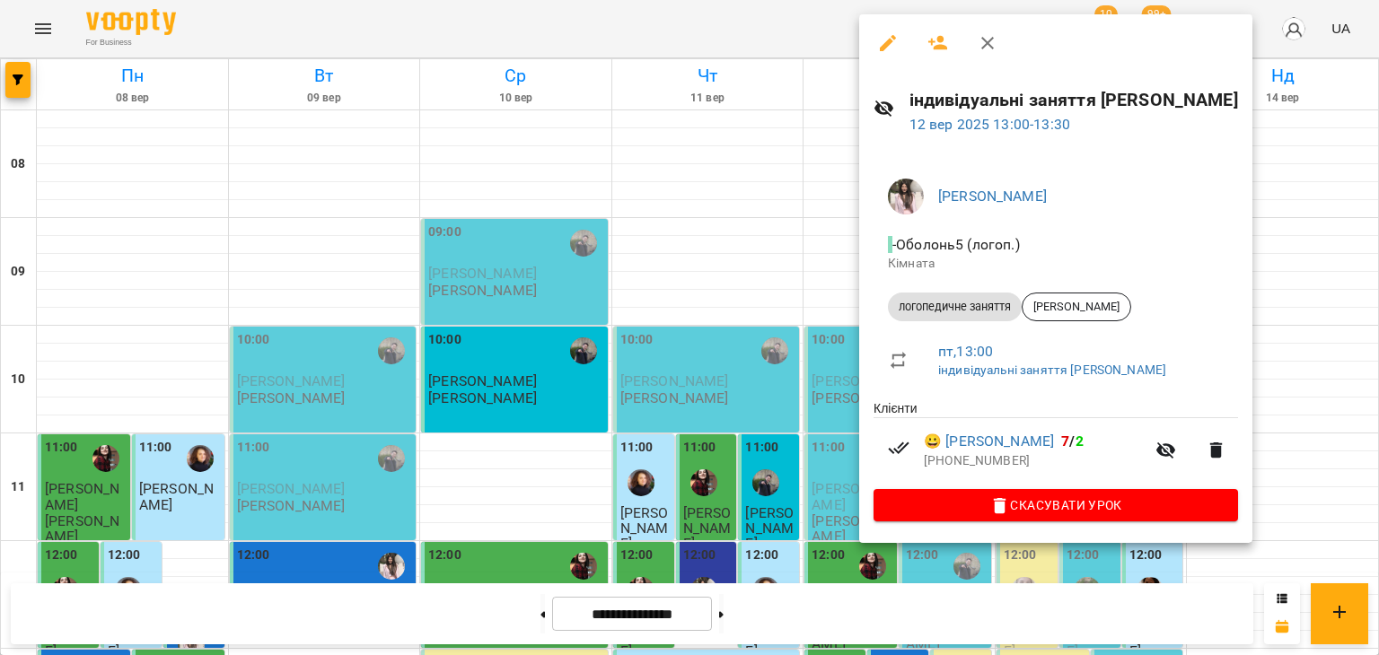
click at [991, 47] on icon "button" at bounding box center [987, 43] width 13 height 13
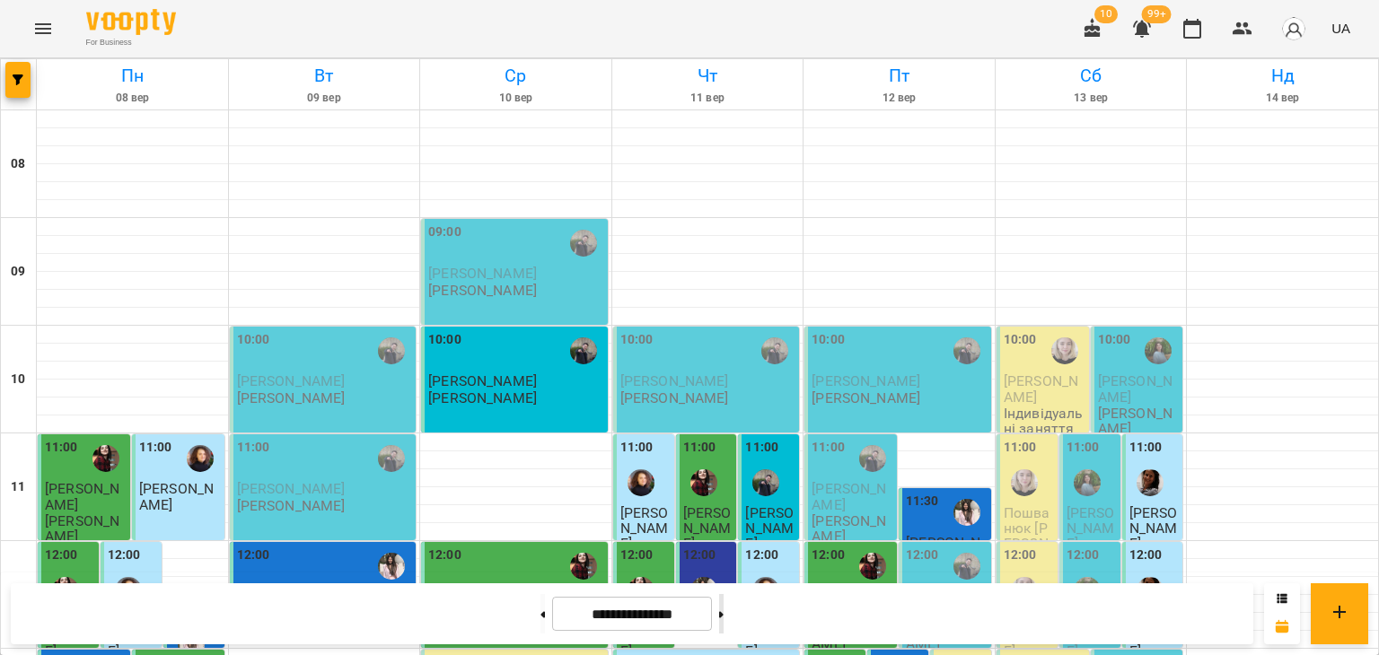
click at [723, 600] on button at bounding box center [721, 613] width 4 height 39
type input "**********"
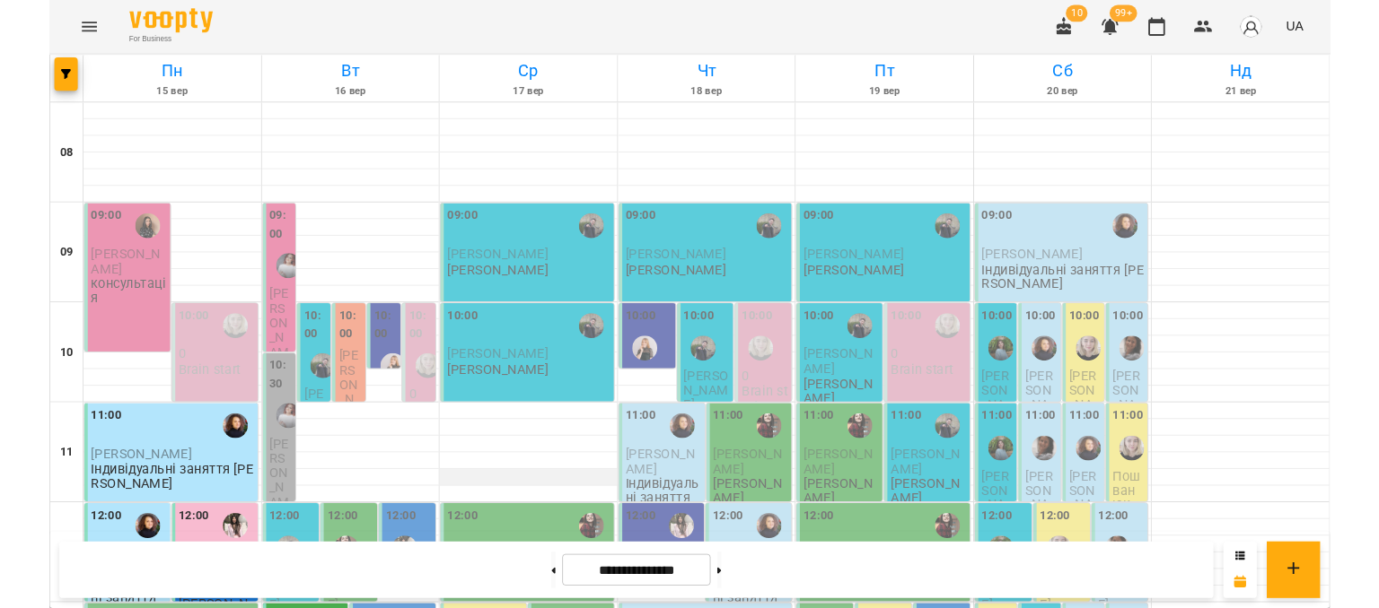
scroll to position [179, 0]
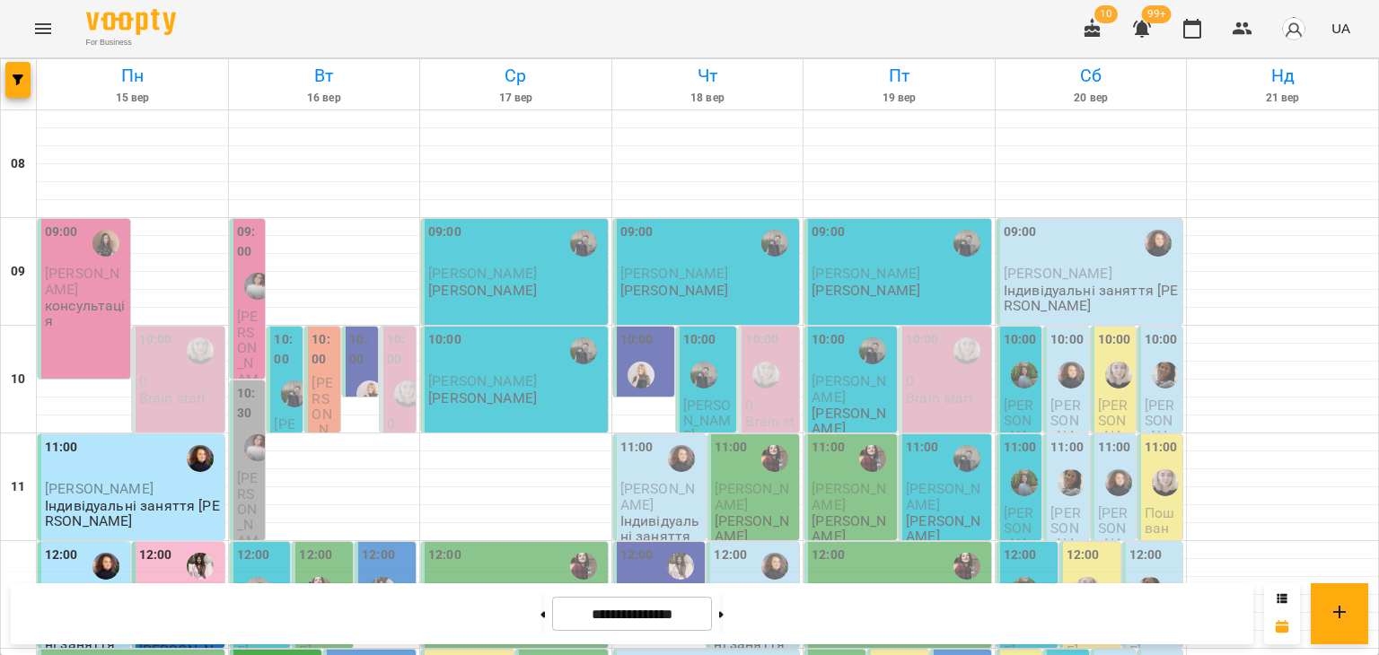
click at [136, 438] on div "11:00" at bounding box center [133, 458] width 176 height 41
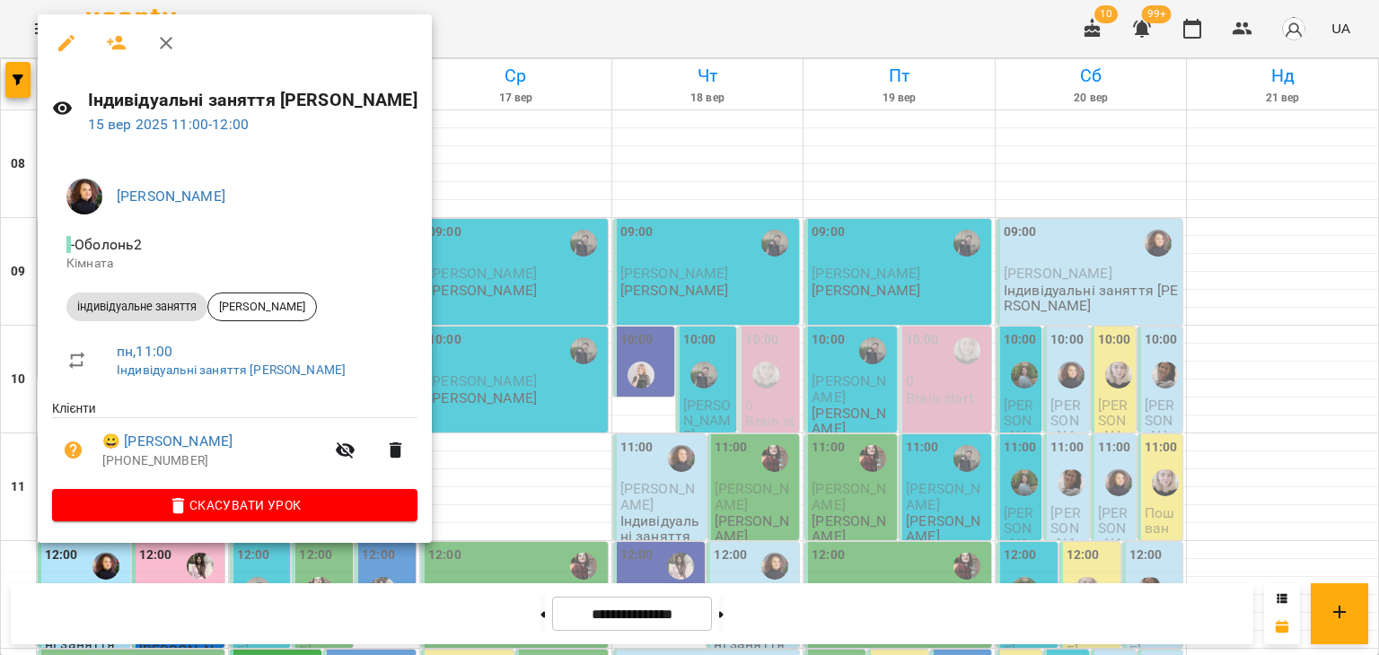
click at [176, 39] on icon "button" at bounding box center [166, 43] width 22 height 22
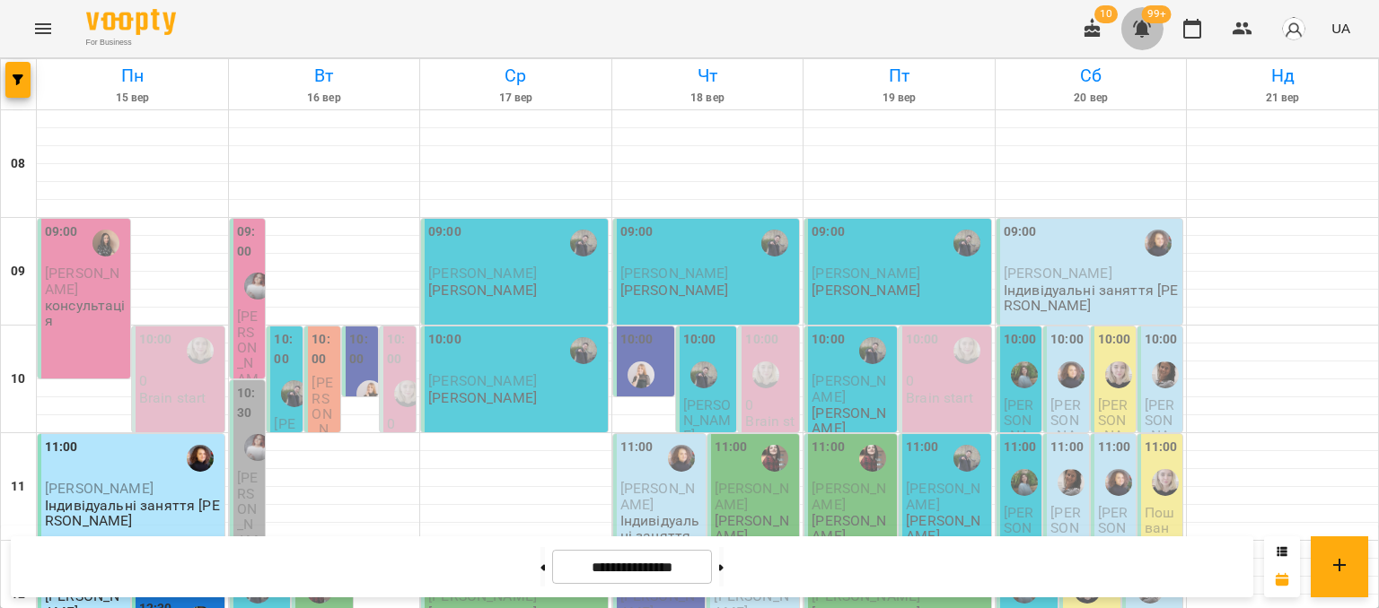
click at [1146, 30] on icon "button" at bounding box center [1142, 29] width 18 height 17
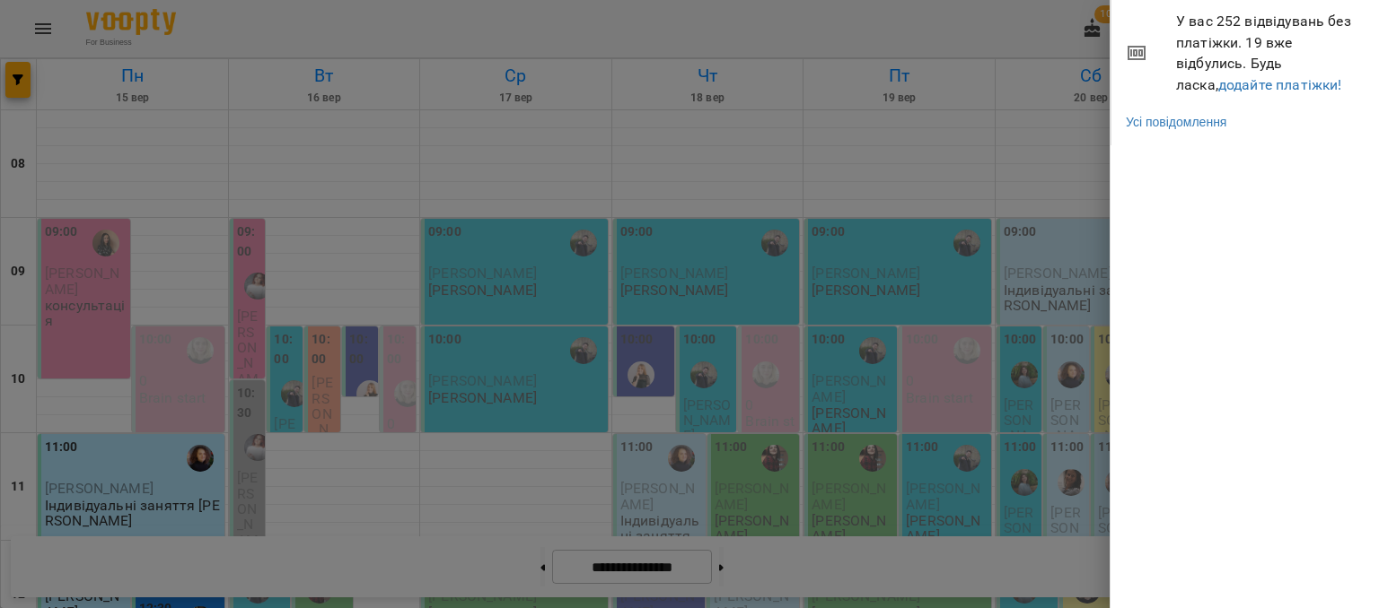
click at [1012, 8] on div at bounding box center [689, 304] width 1379 height 608
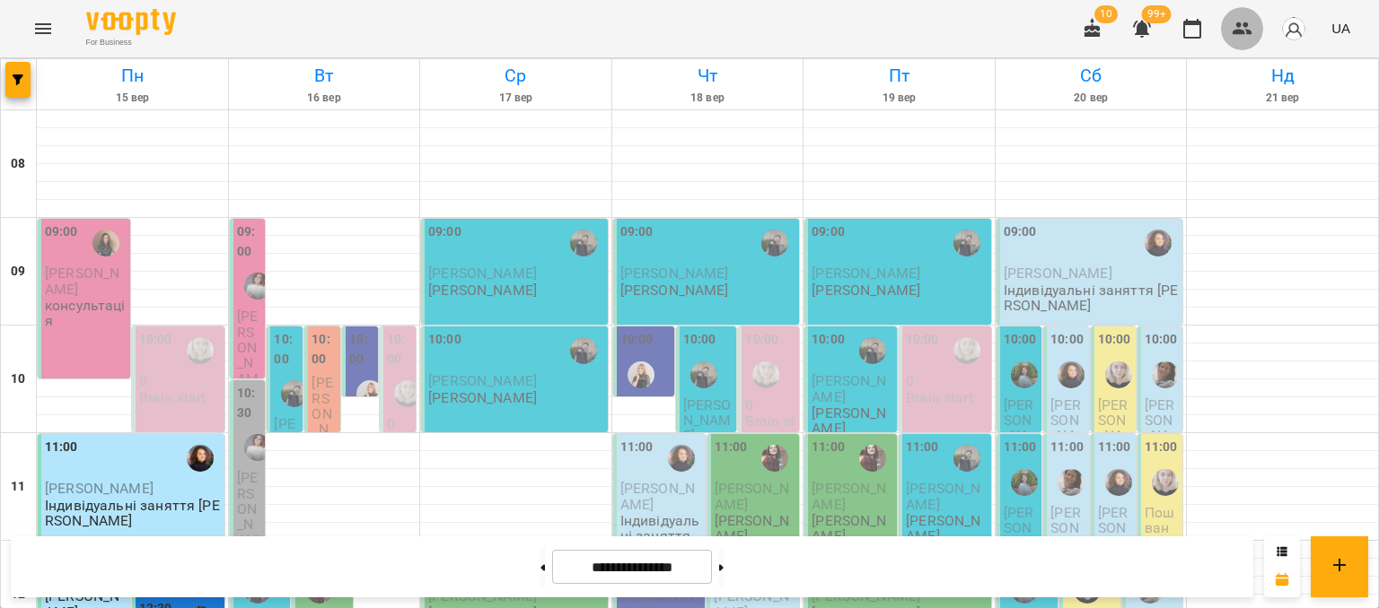
click at [1239, 31] on icon "button" at bounding box center [1242, 28] width 20 height 13
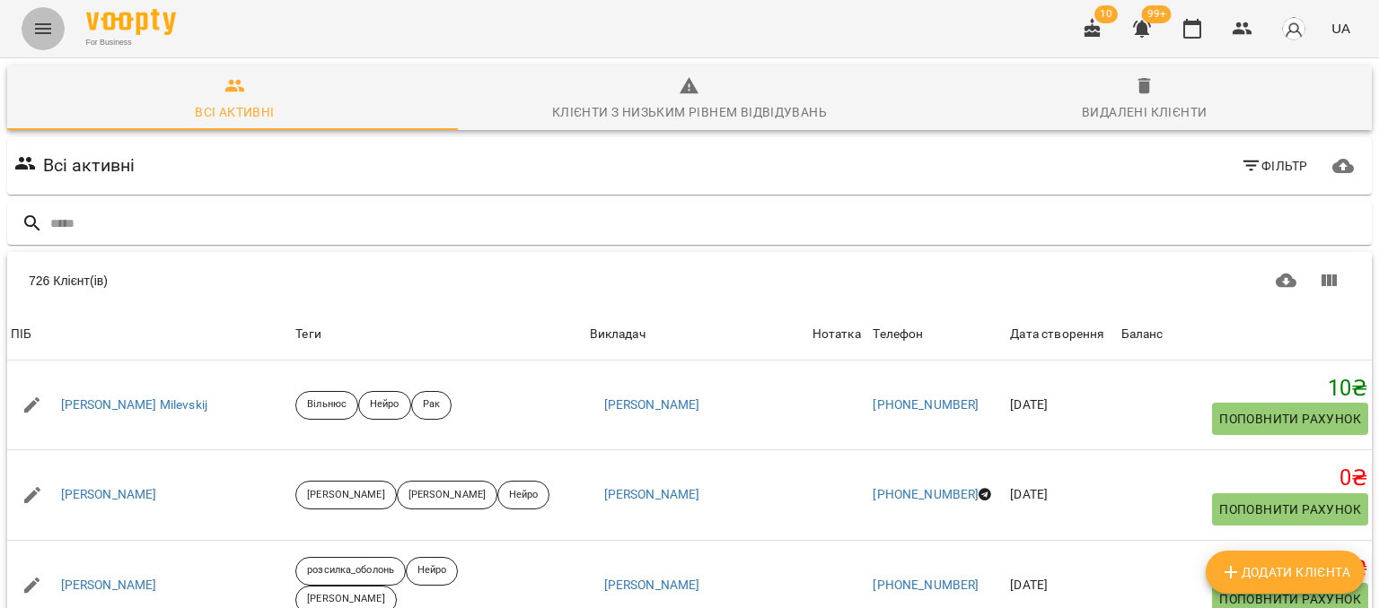
click at [36, 32] on icon "Menu" at bounding box center [43, 28] width 16 height 11
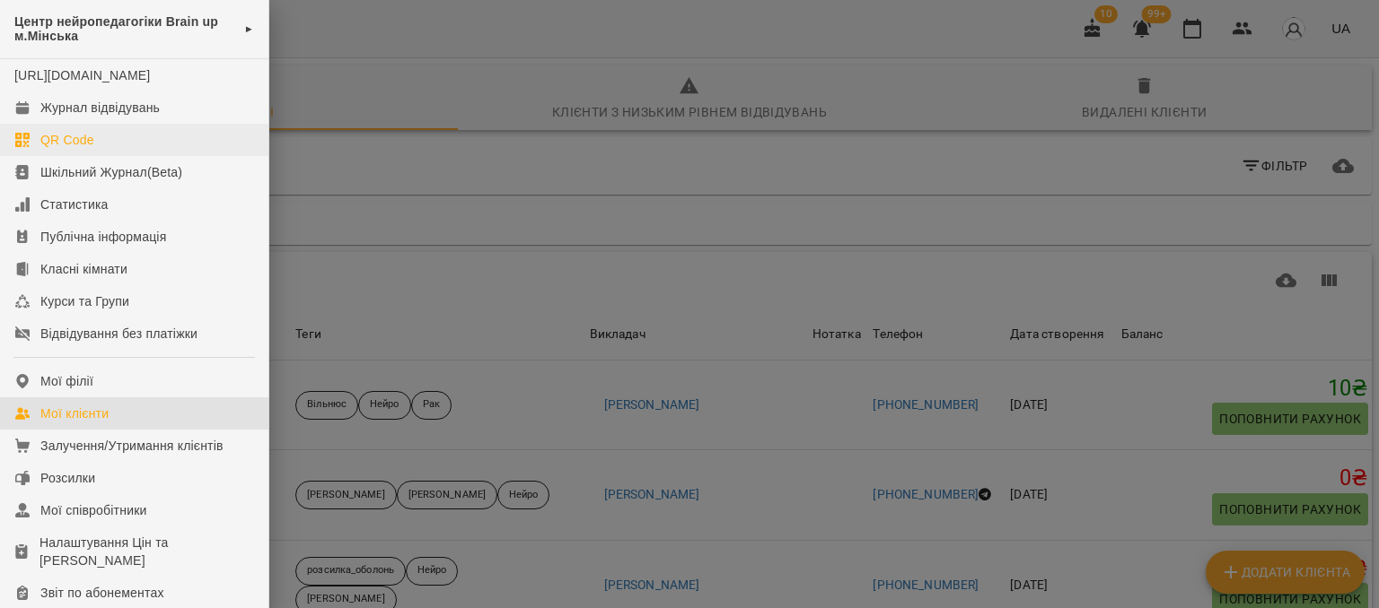
scroll to position [269, 0]
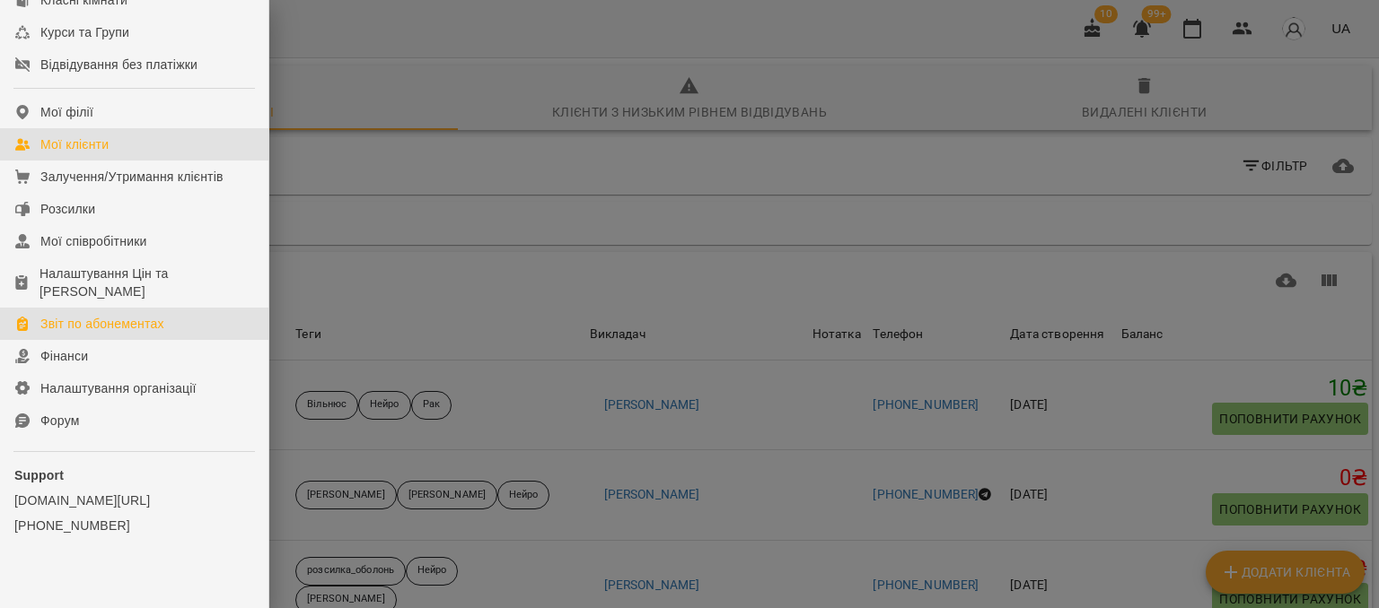
click at [96, 333] on div "Звіт по абонементах" at bounding box center [102, 324] width 124 height 18
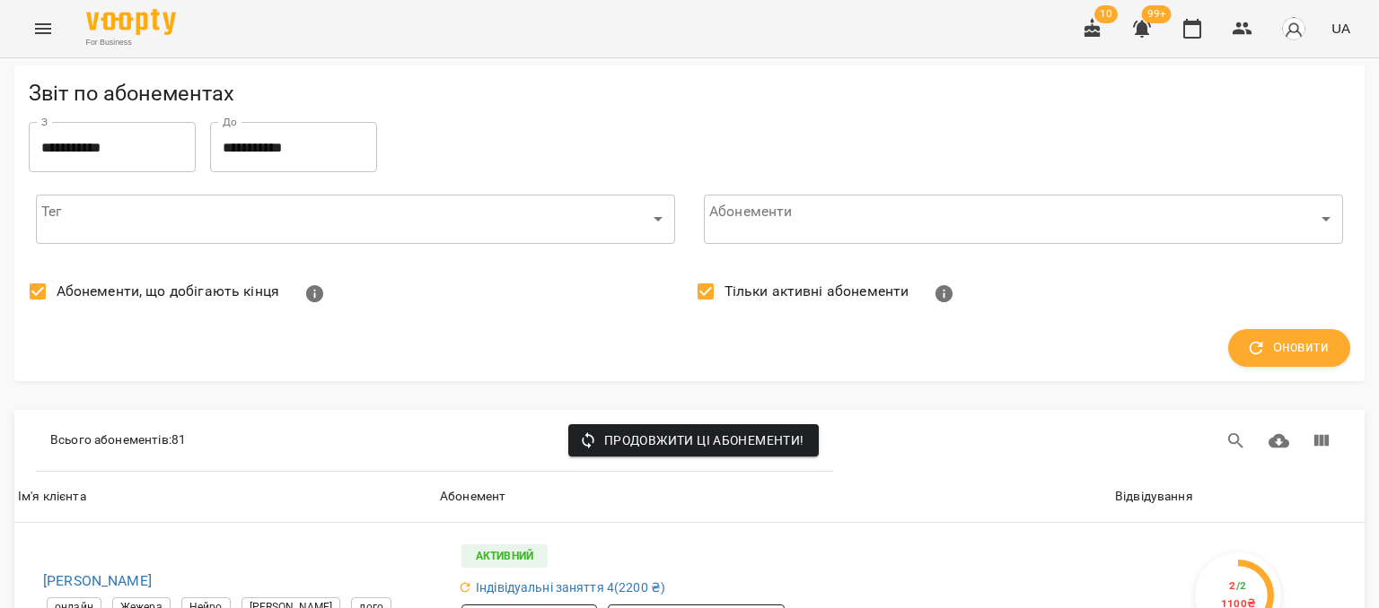
scroll to position [1346, 0]
click at [1225, 5] on div "10 99+ UA" at bounding box center [1214, 28] width 286 height 47
click at [1241, 25] on icon "button" at bounding box center [1242, 28] width 20 height 13
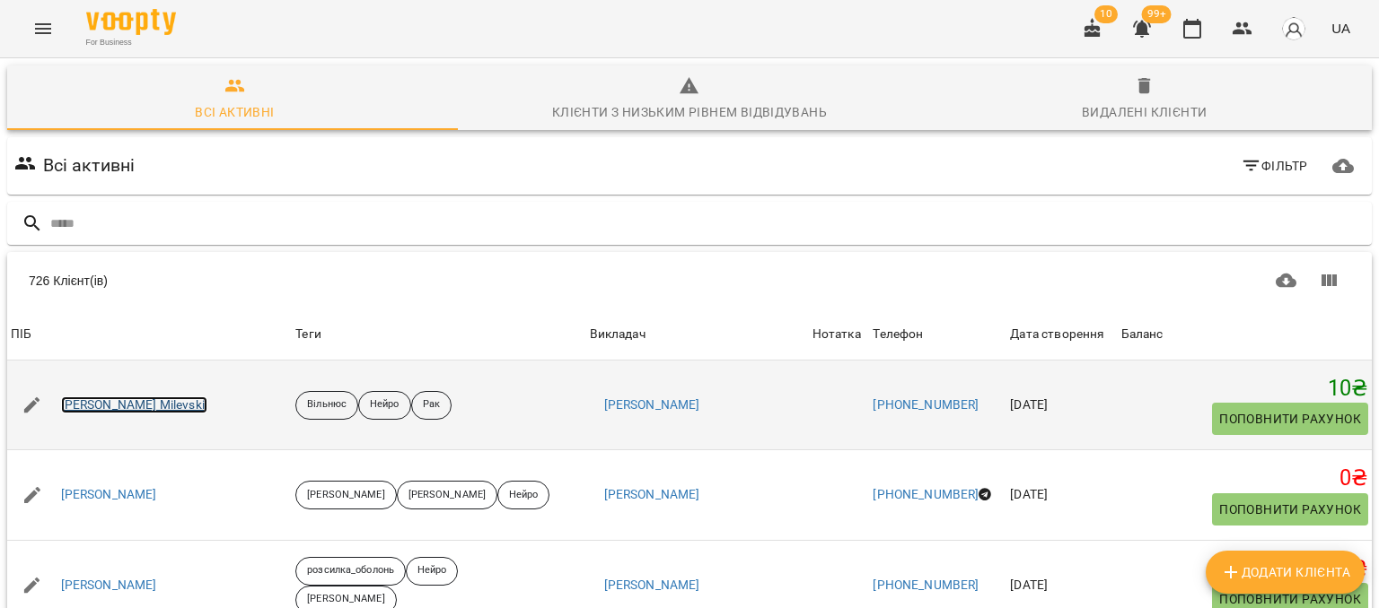
click at [127, 408] on link "Cпартак Мілевський Spartak Milevskij" at bounding box center [134, 406] width 146 height 18
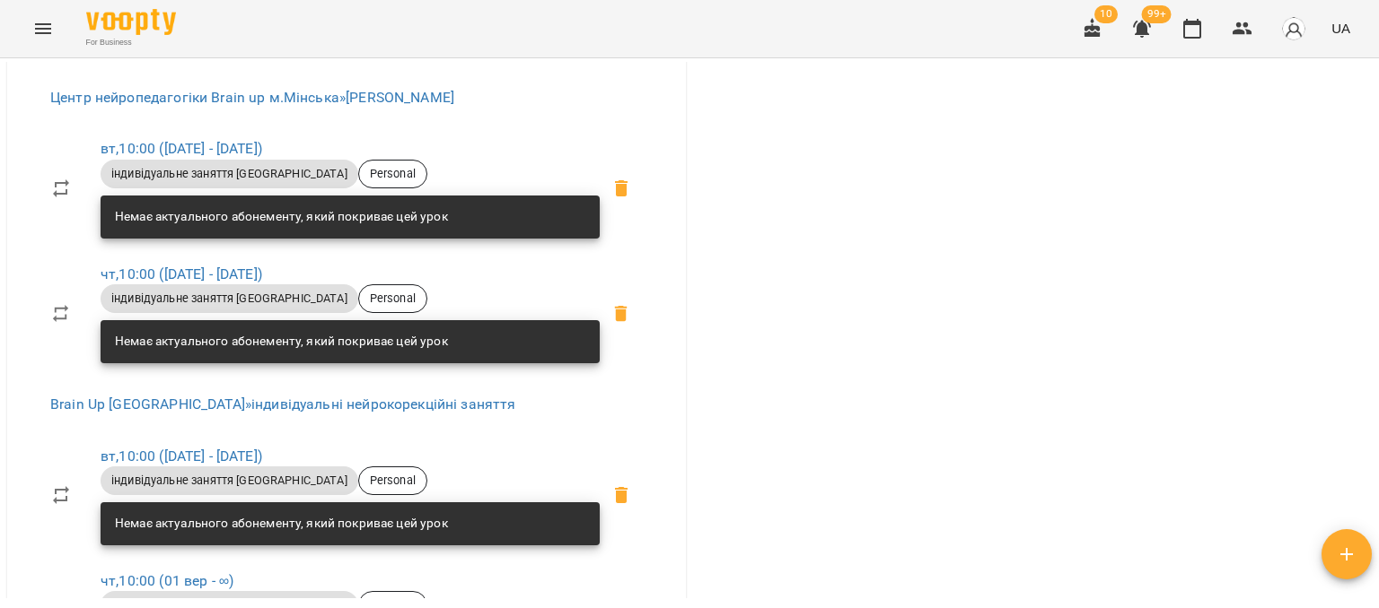
scroll to position [1167, 0]
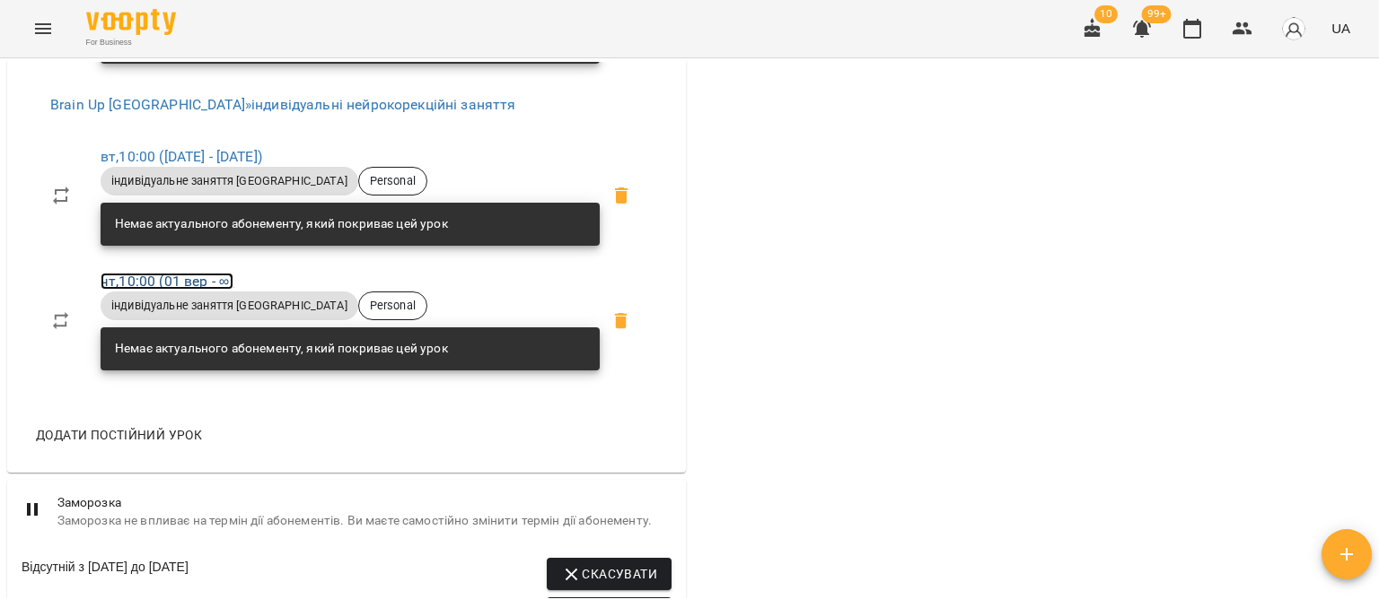
click at [151, 290] on link "чт , 10:00 (01 вер - ∞)" at bounding box center [167, 281] width 133 height 17
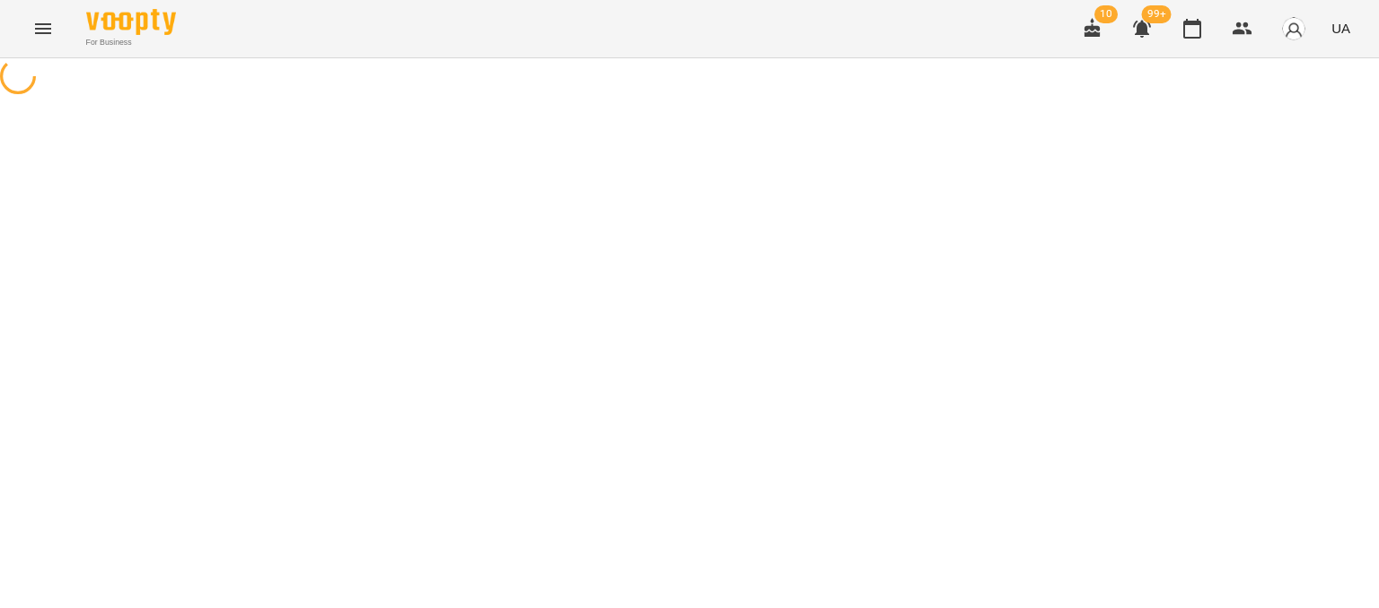
select select "*"
select select "**********"
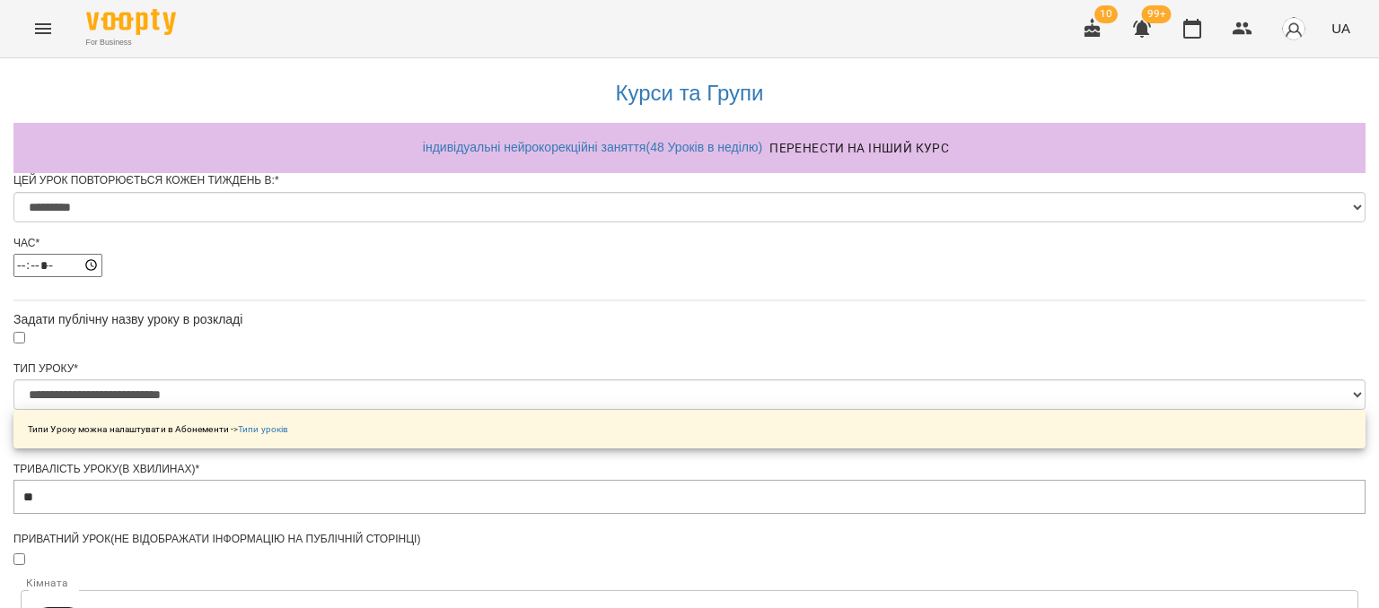
scroll to position [847, 0]
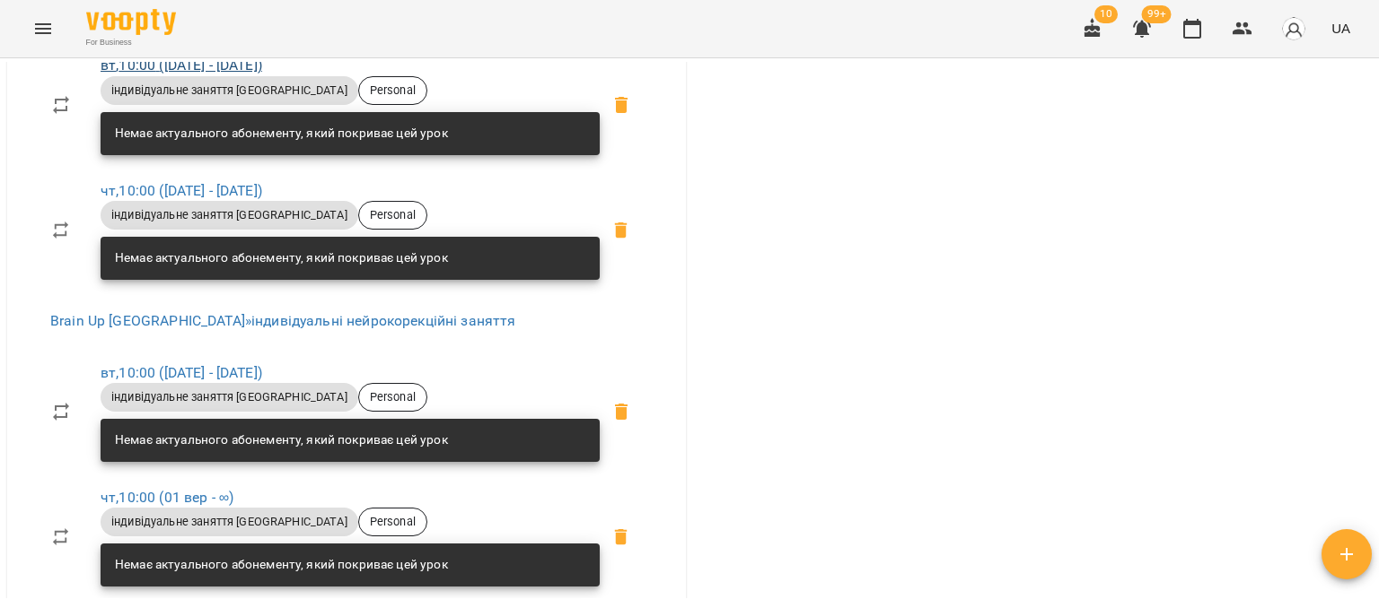
scroll to position [1436, 0]
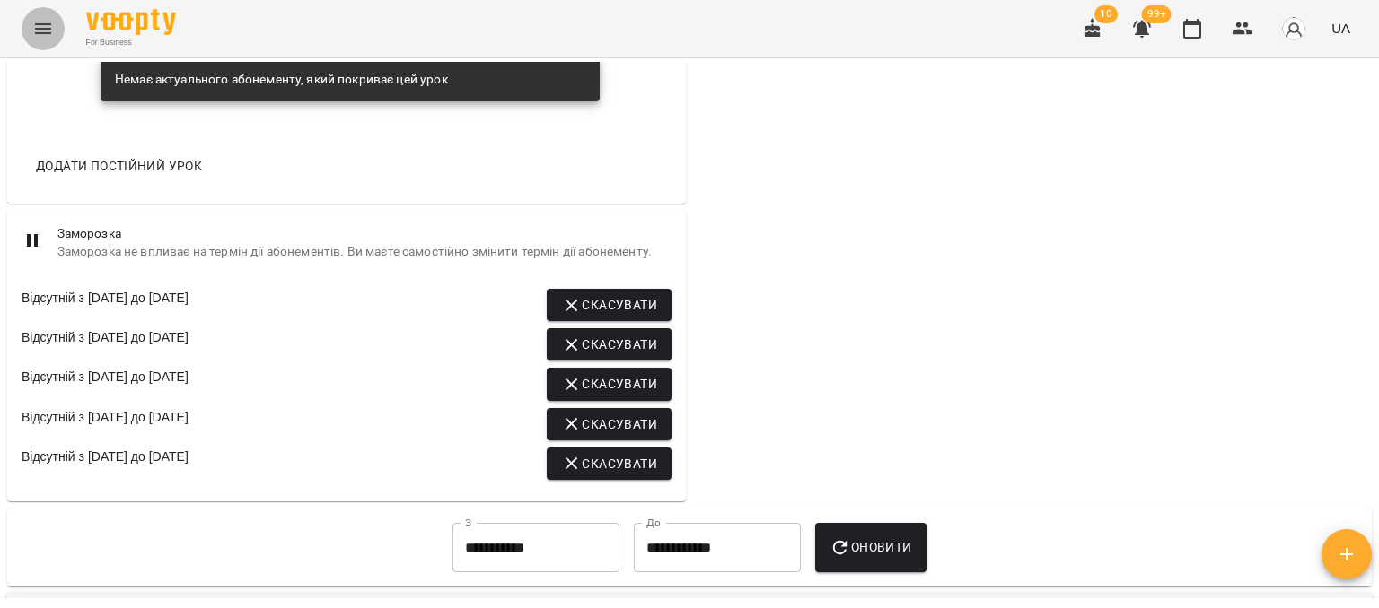
click at [47, 32] on icon "Menu" at bounding box center [43, 28] width 16 height 11
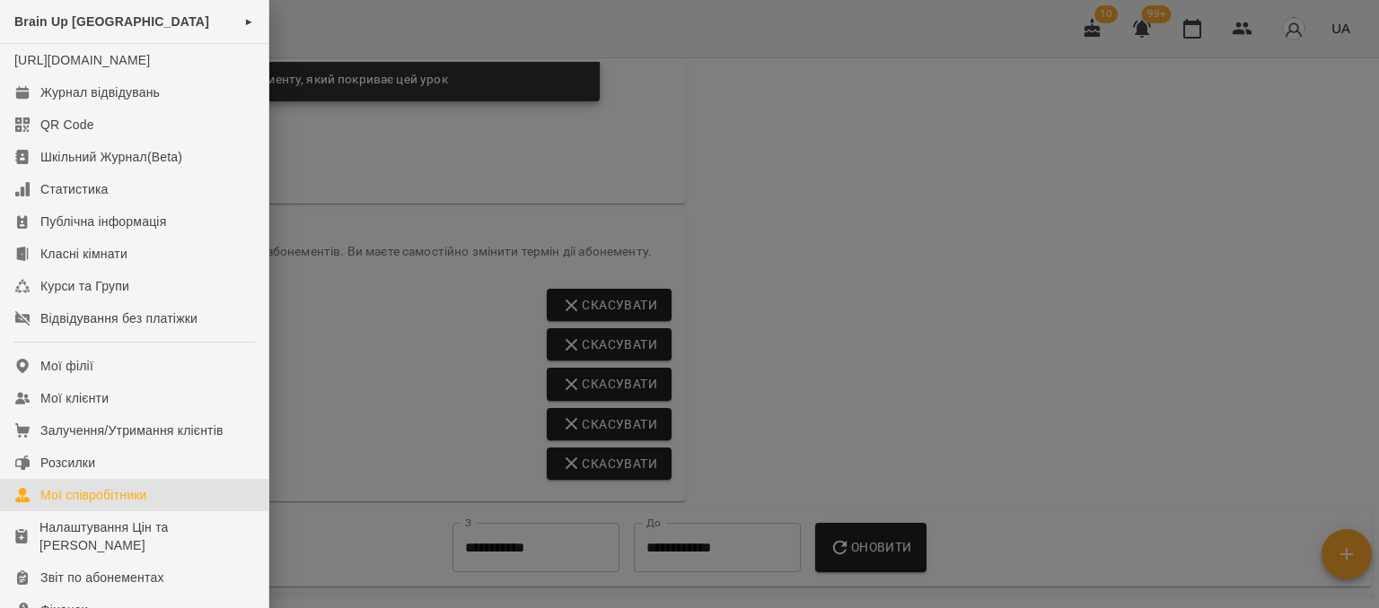
click at [116, 503] on link "Мої співробітники" at bounding box center [134, 495] width 268 height 32
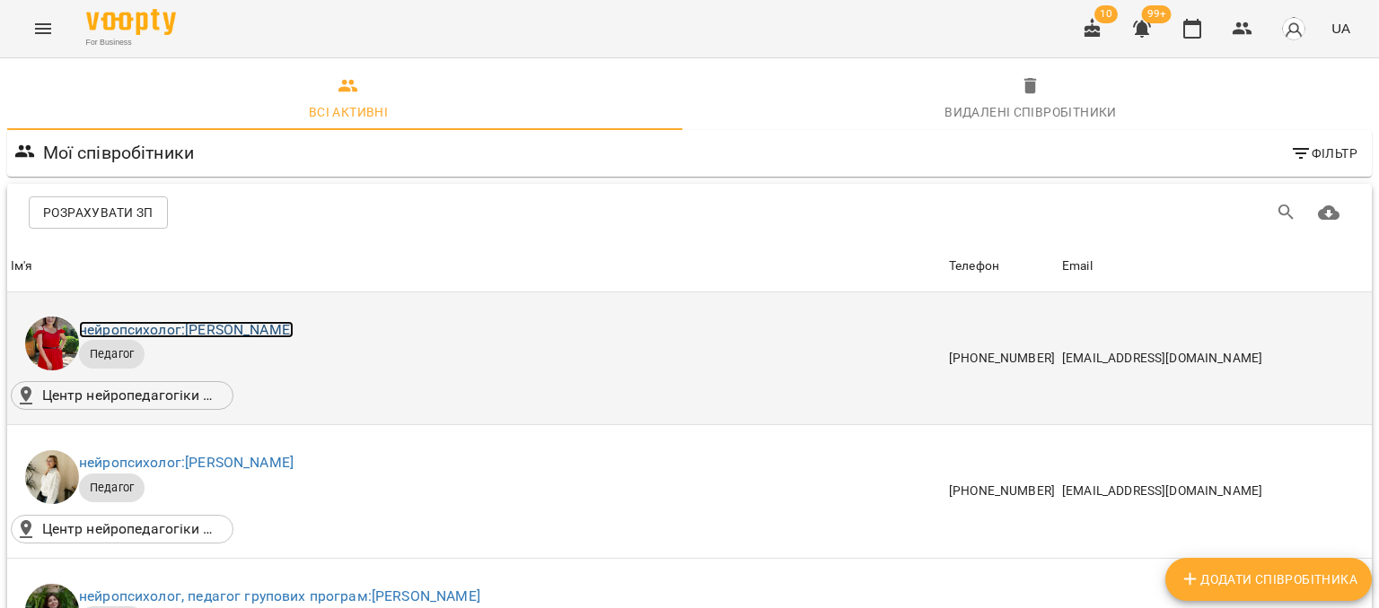
click at [150, 330] on link "нейропсихолог: Іванна Шевчук" at bounding box center [186, 329] width 214 height 17
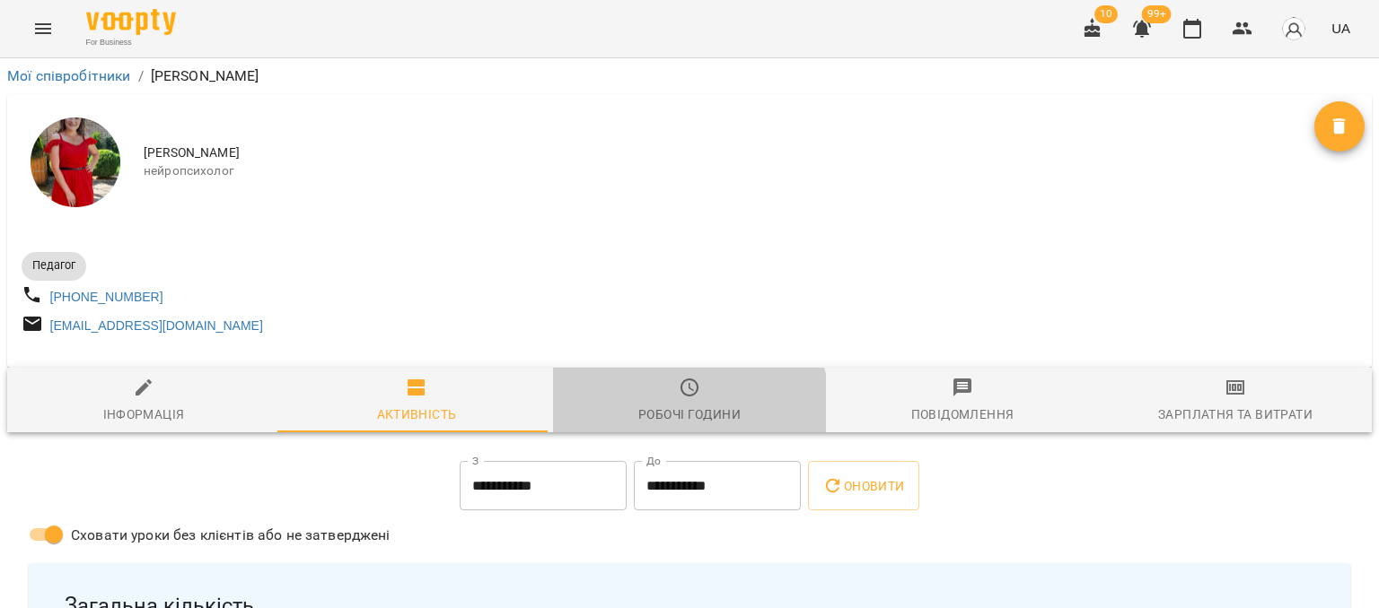
click at [665, 416] on div "Робочі години" at bounding box center [689, 415] width 102 height 22
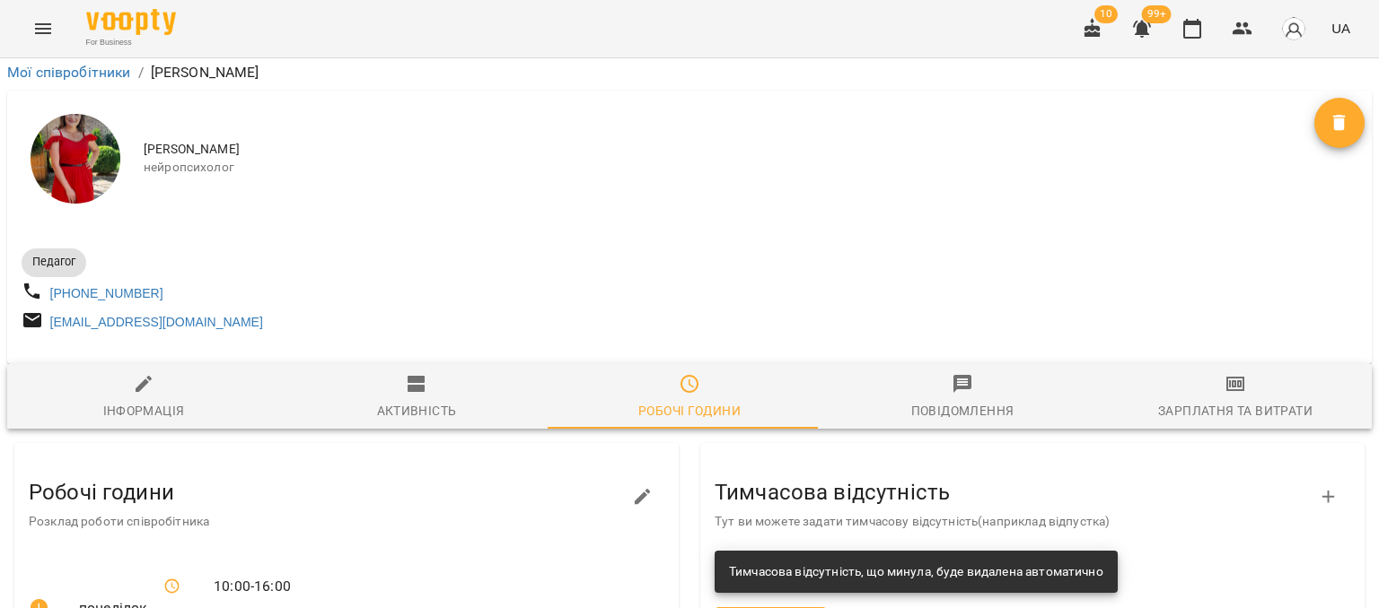
scroll to position [269, 0]
